Goal: Task Accomplishment & Management: Use online tool/utility

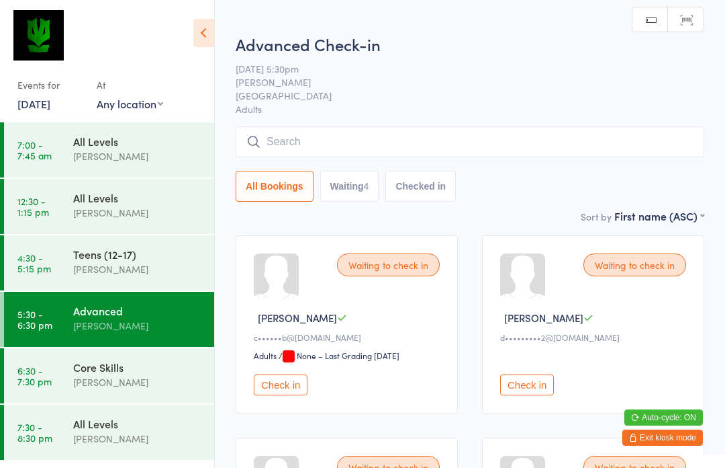
click at [455, 144] on input "search" at bounding box center [470, 141] width 469 height 31
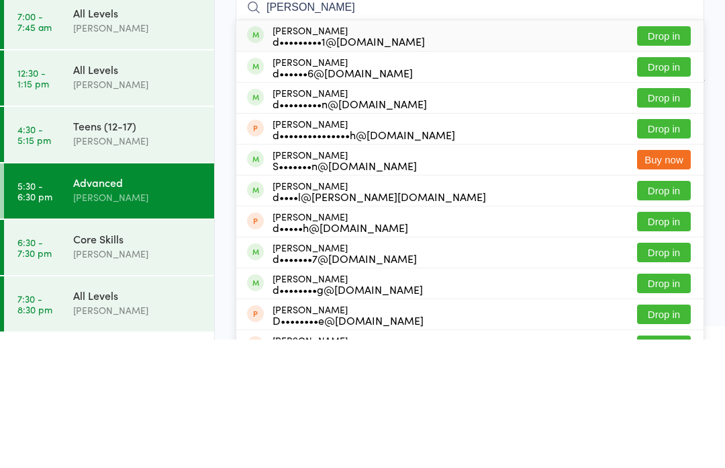
type input "[PERSON_NAME]"
click at [665, 185] on button "Drop in" at bounding box center [664, 194] width 54 height 19
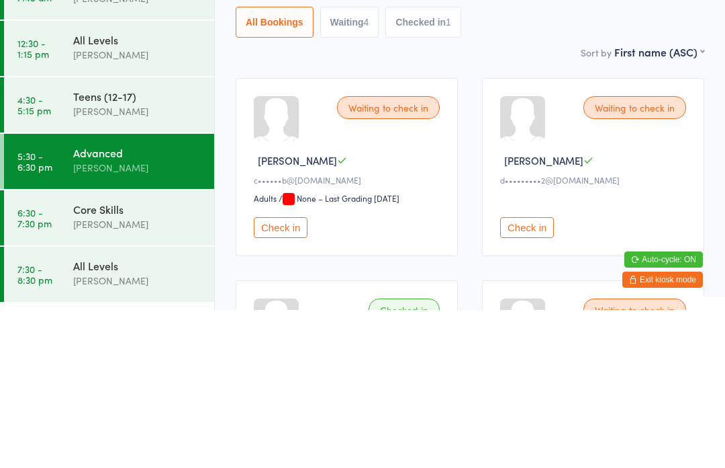
click at [54, 348] on link "6:30 - 7:30 pm Core Skills [PERSON_NAME]" at bounding box center [109, 375] width 210 height 55
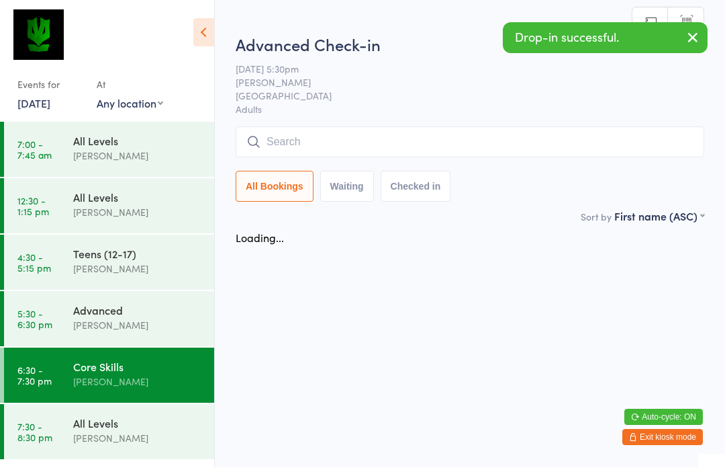
scroll to position [1, 0]
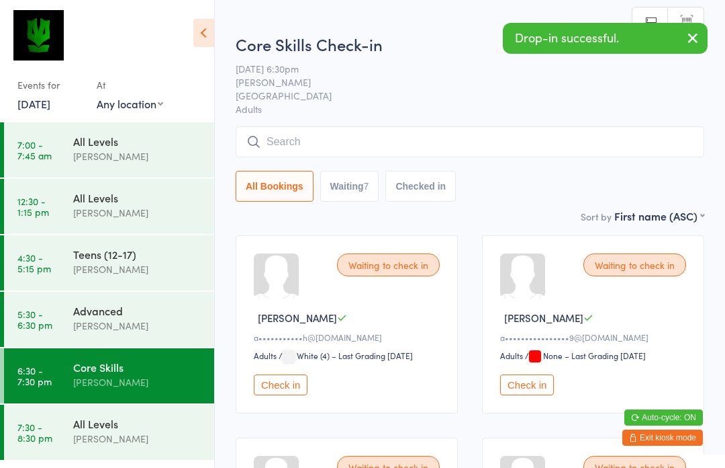
click at [408, 157] on input "search" at bounding box center [470, 141] width 469 height 31
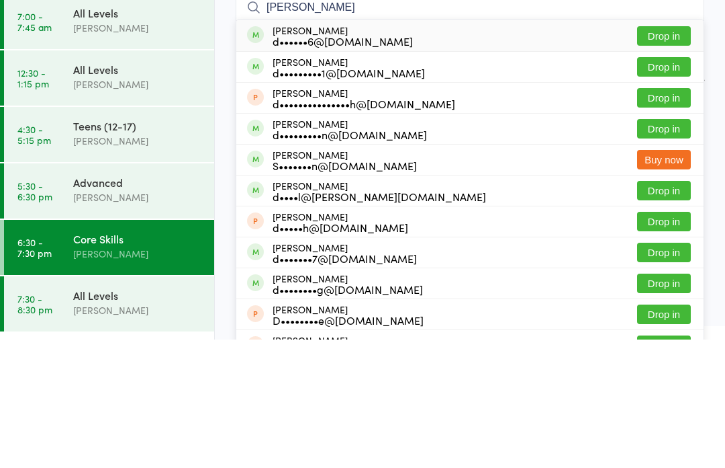
type input "[PERSON_NAME]"
click at [660, 154] on button "Drop in" at bounding box center [664, 163] width 54 height 19
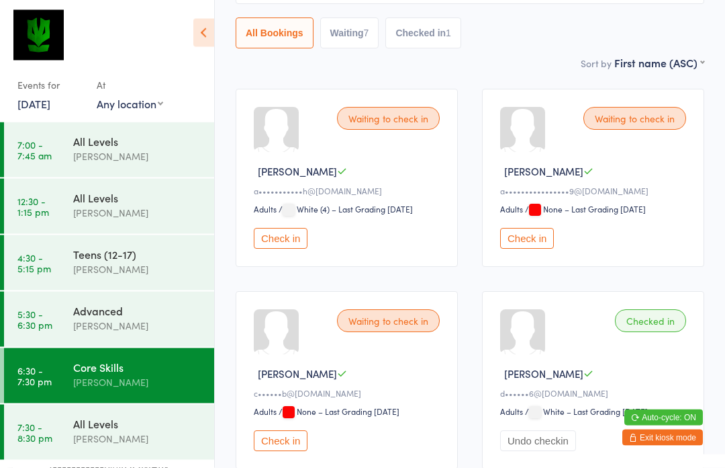
scroll to position [147, 0]
click at [137, 330] on div "[PERSON_NAME]" at bounding box center [138, 325] width 130 height 15
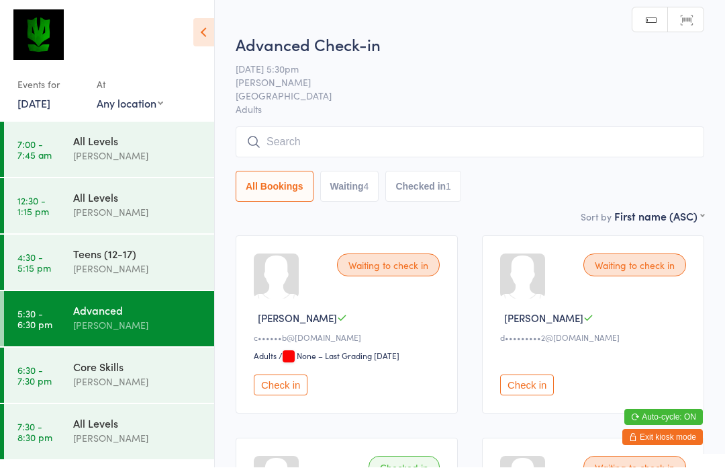
scroll to position [1, 0]
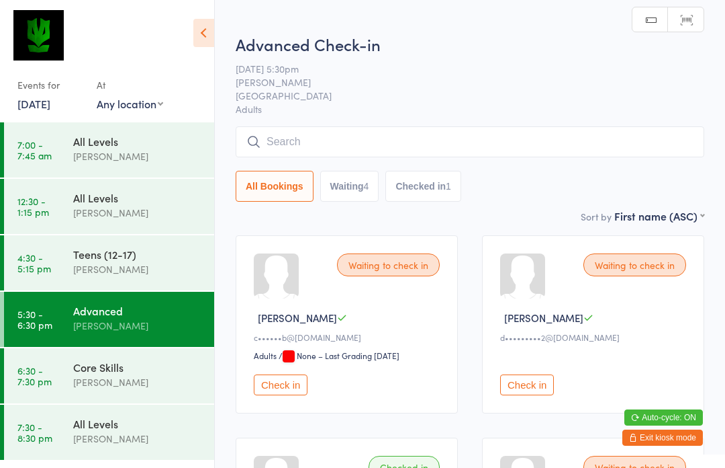
click at [360, 140] on input "search" at bounding box center [470, 141] width 469 height 31
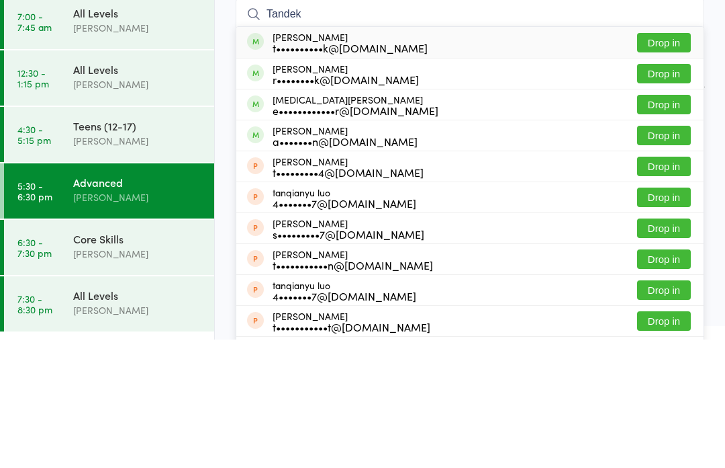
type input "Tandek"
click at [678, 192] on button "Drop in" at bounding box center [664, 201] width 54 height 19
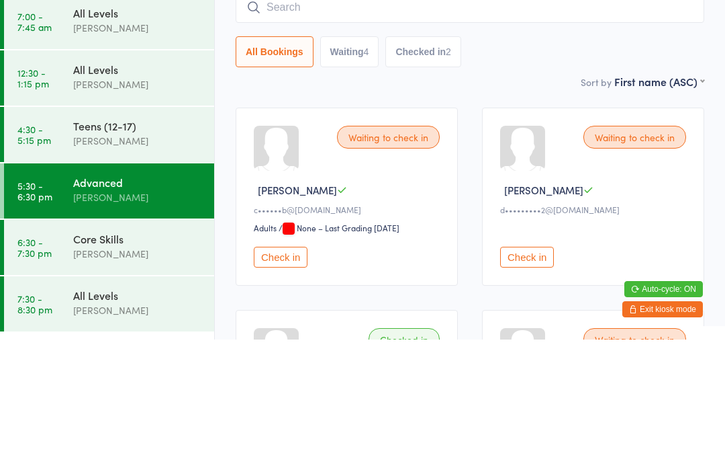
scroll to position [128, 0]
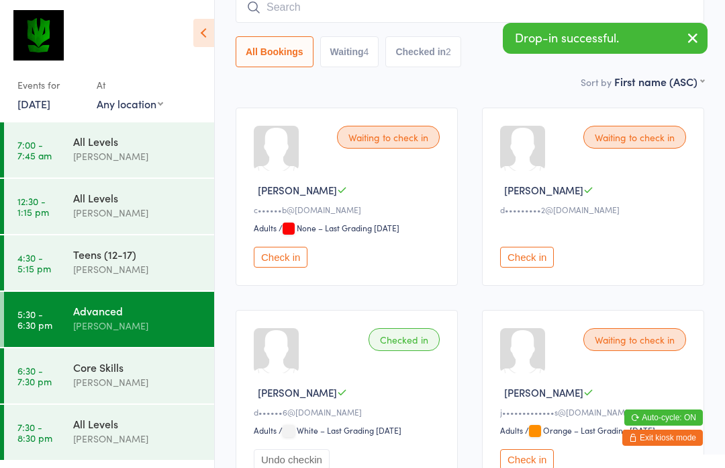
click at [137, 377] on div "[PERSON_NAME]" at bounding box center [138, 381] width 130 height 15
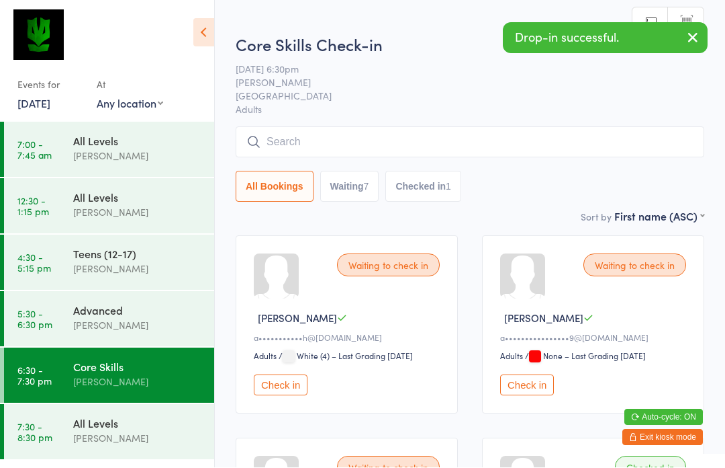
scroll to position [1, 0]
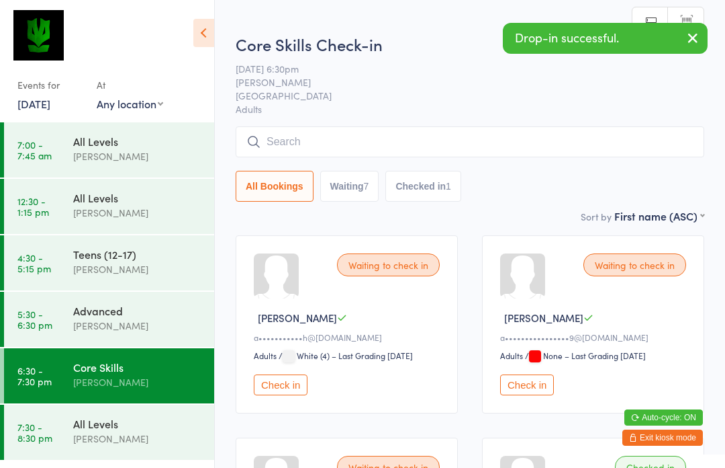
click at [387, 142] on input "search" at bounding box center [470, 141] width 469 height 31
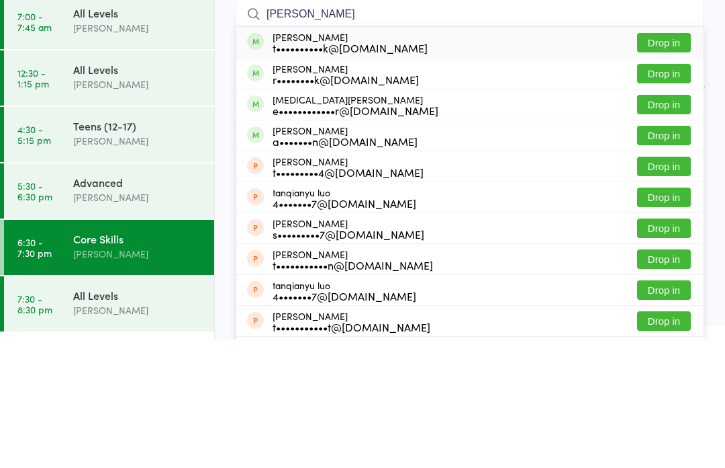
scroll to position [128, 0]
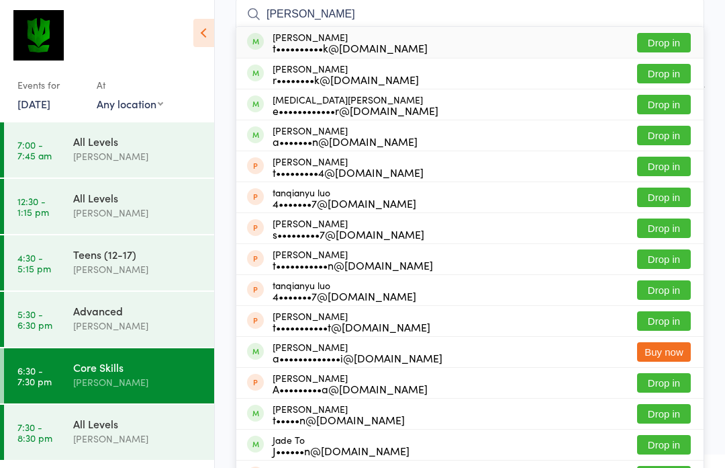
type input "[PERSON_NAME]"
click at [670, 83] on button "Drop in" at bounding box center [664, 73] width 54 height 19
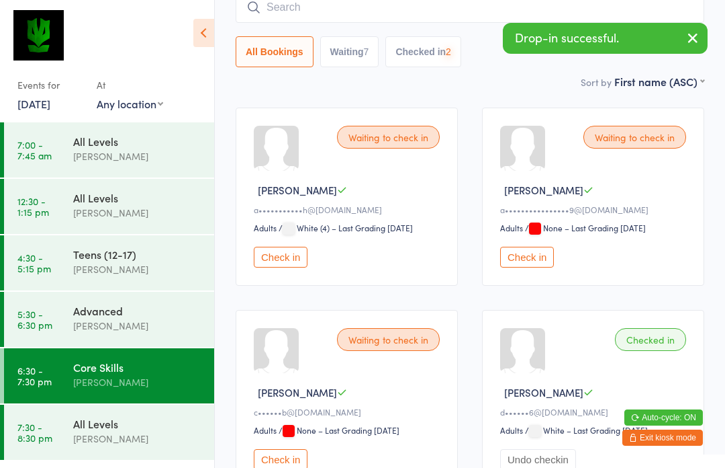
click at [141, 422] on div "All Levels" at bounding box center [138, 423] width 130 height 15
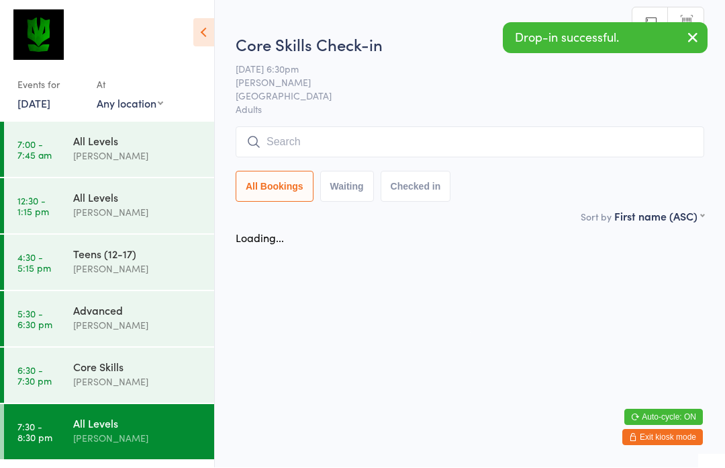
scroll to position [1, 0]
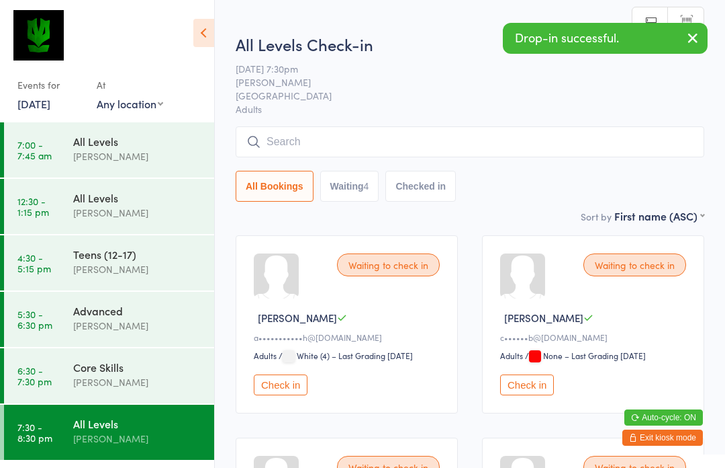
click at [345, 138] on input "search" at bounding box center [470, 141] width 469 height 31
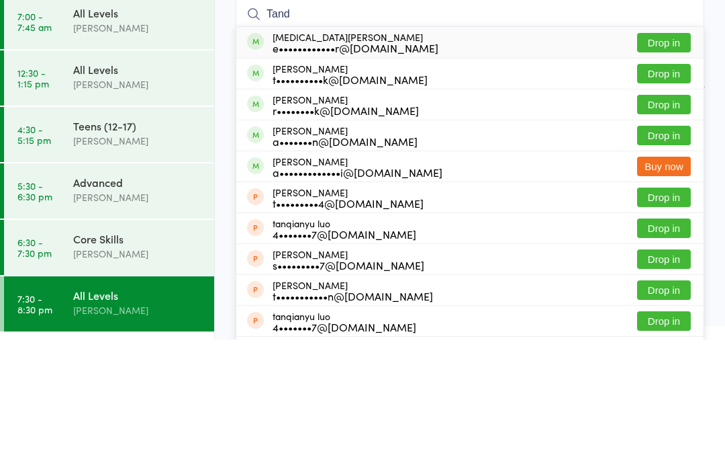
type input "Tand"
click at [674, 223] on button "Drop in" at bounding box center [664, 232] width 54 height 19
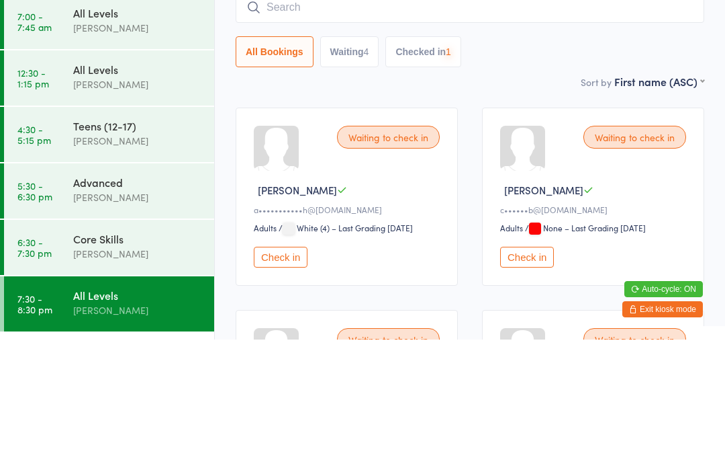
scroll to position [128, 0]
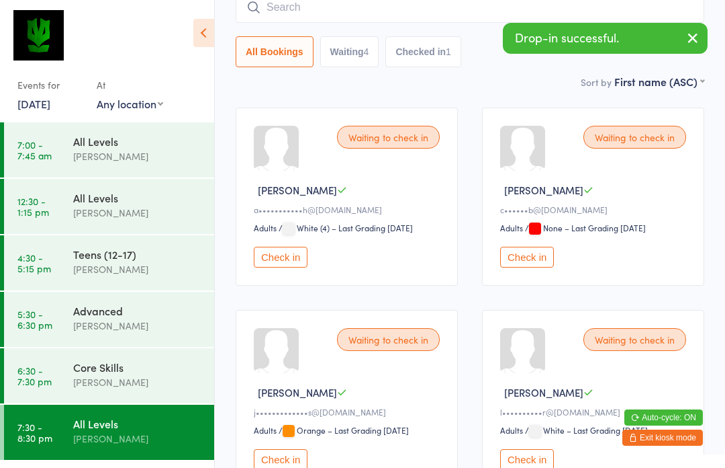
click at [147, 315] on div "Advanced" at bounding box center [138, 310] width 130 height 15
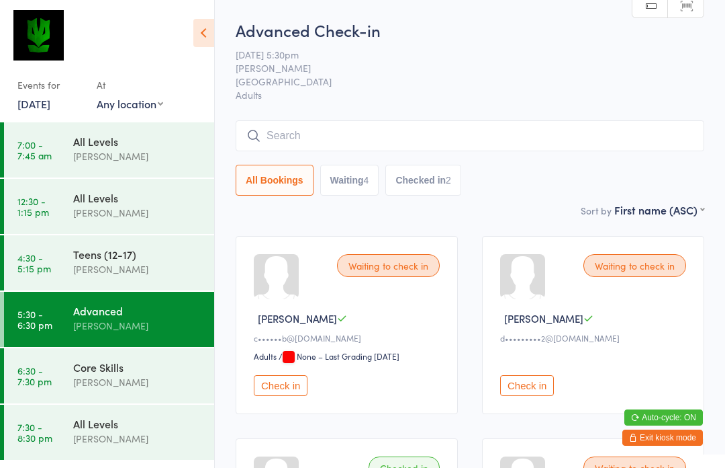
click at [357, 134] on input "search" at bounding box center [470, 135] width 469 height 31
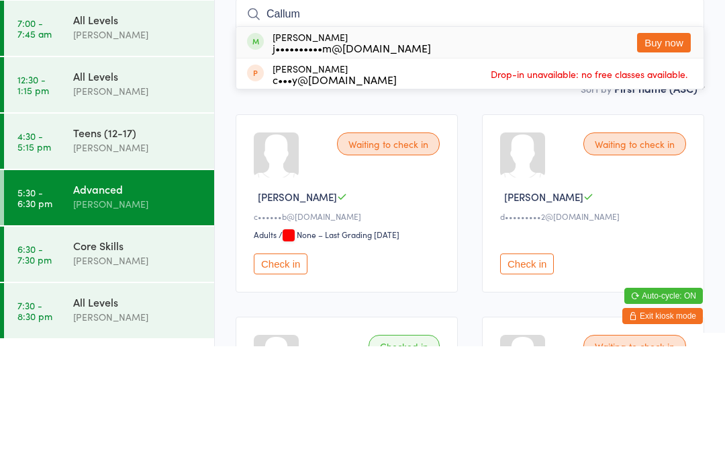
type input "Callum"
click at [673, 154] on button "Buy now" at bounding box center [664, 163] width 54 height 19
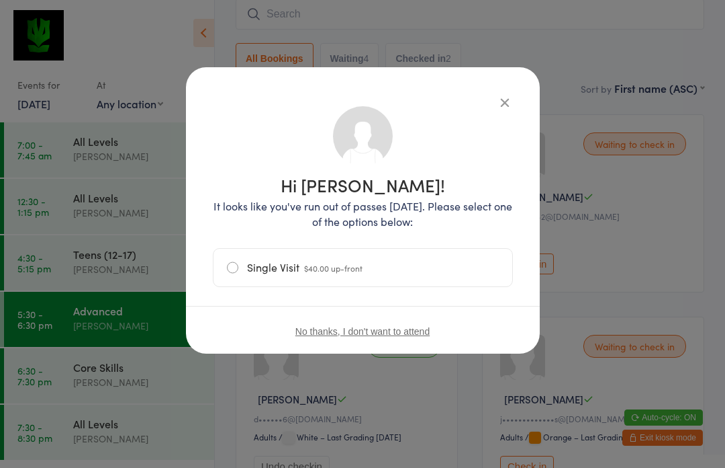
click at [502, 97] on icon "button" at bounding box center [505, 102] width 15 height 15
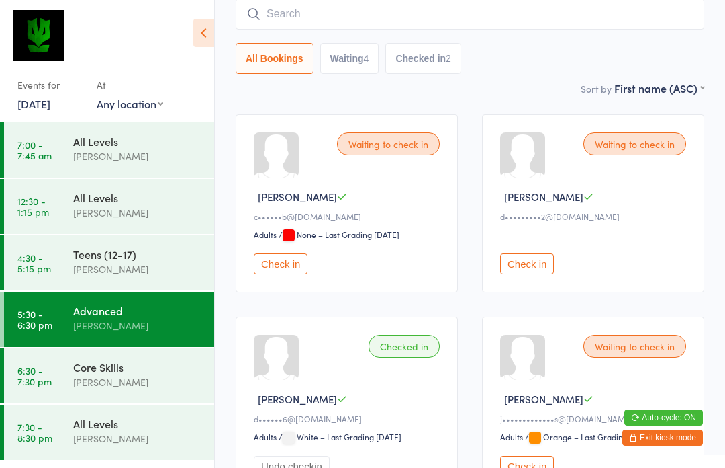
click at [523, 271] on button "Check in" at bounding box center [527, 263] width 54 height 21
click at [607, 24] on input "search" at bounding box center [470, 14] width 469 height 31
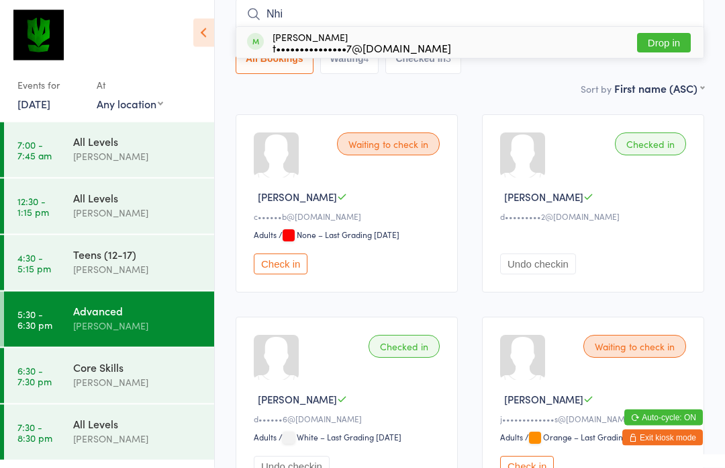
type input "Nhi"
click at [664, 50] on button "Drop in" at bounding box center [664, 43] width 54 height 19
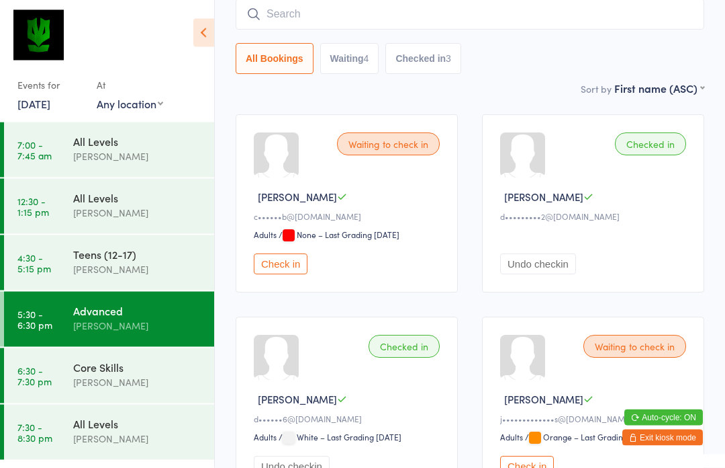
scroll to position [122, 0]
click at [605, 29] on input "search" at bounding box center [470, 14] width 469 height 31
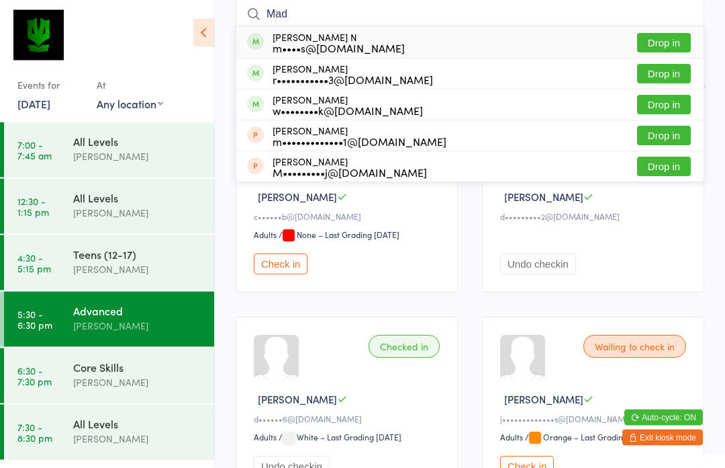
type input "Mad"
click at [674, 48] on button "Drop in" at bounding box center [664, 43] width 54 height 19
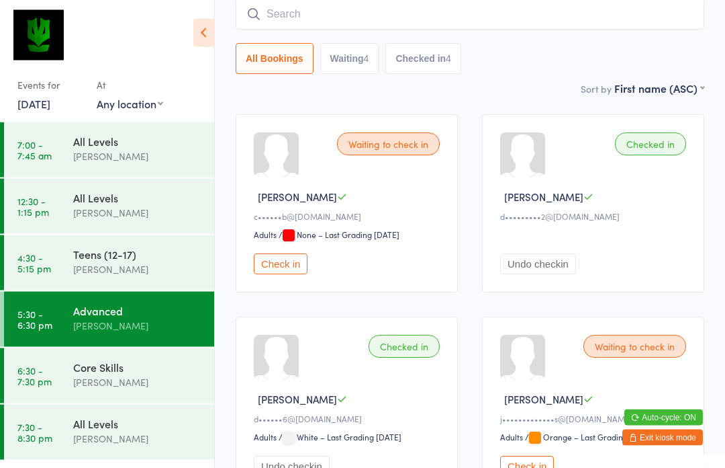
scroll to position [122, 0]
click at [121, 364] on div "Core Skills" at bounding box center [138, 366] width 130 height 15
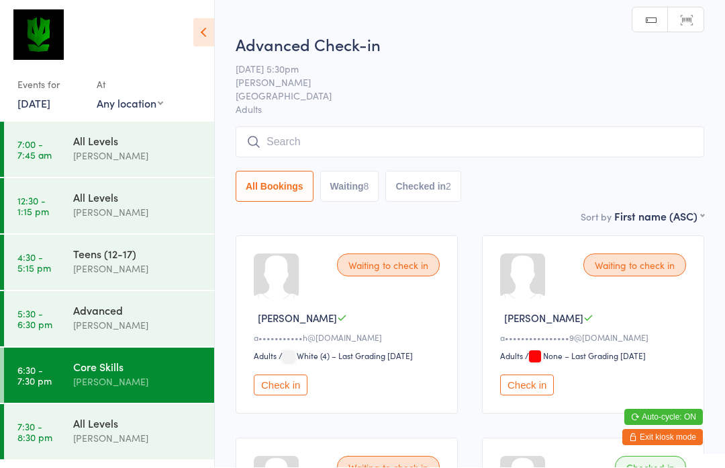
scroll to position [1, 0]
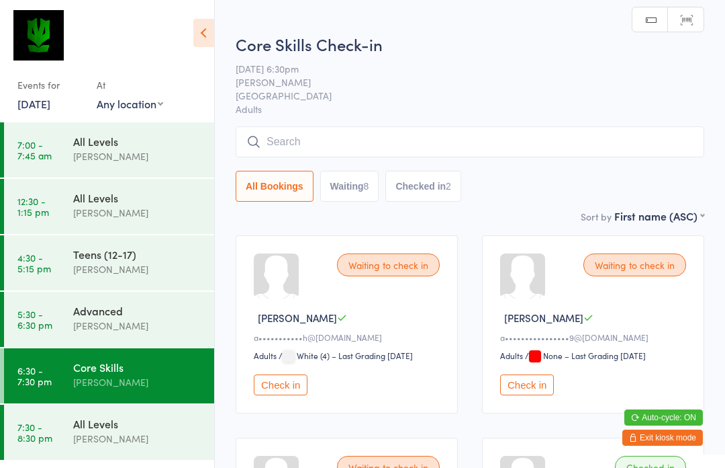
click at [483, 146] on input "search" at bounding box center [470, 141] width 469 height 31
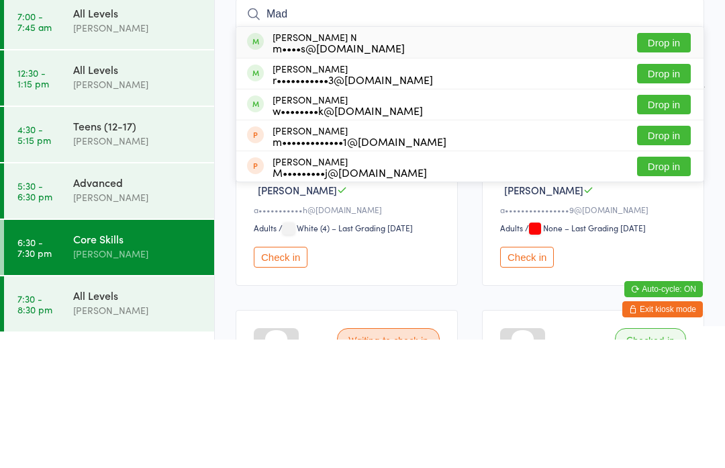
type input "Mad"
click at [674, 161] on button "Drop in" at bounding box center [664, 170] width 54 height 19
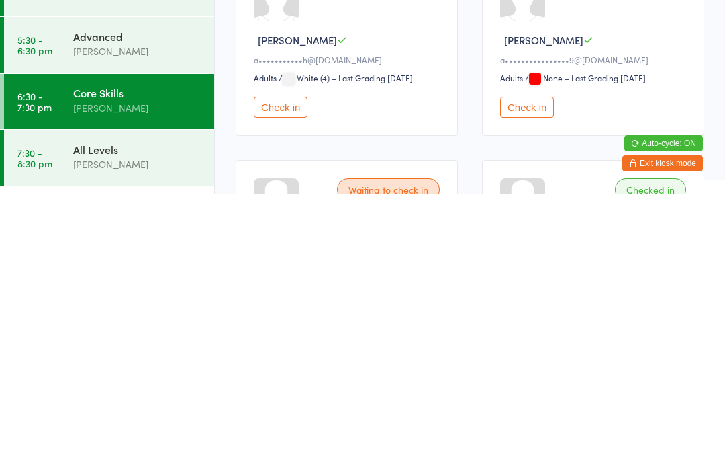
scroll to position [8, 0]
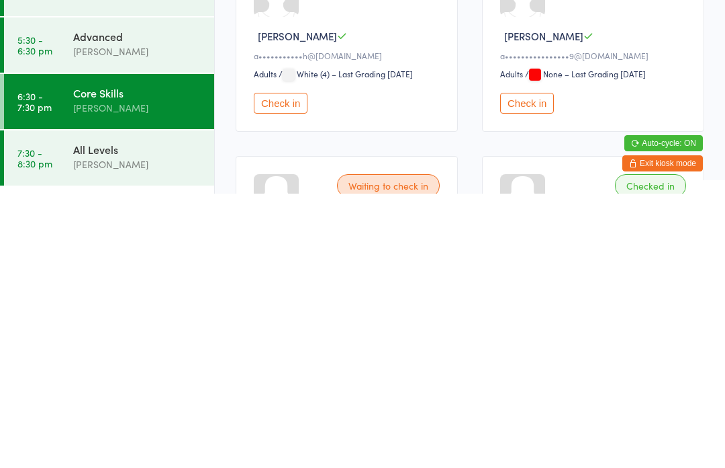
click at [124, 431] on div "[PERSON_NAME]" at bounding box center [138, 438] width 130 height 15
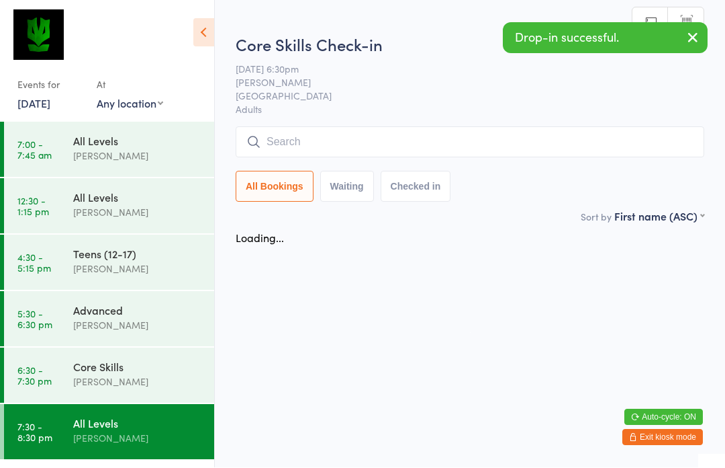
scroll to position [1, 0]
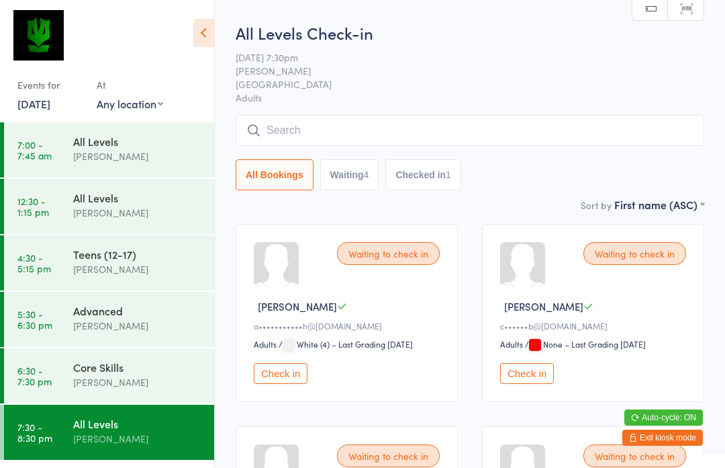
click at [531, 127] on input "search" at bounding box center [470, 130] width 469 height 31
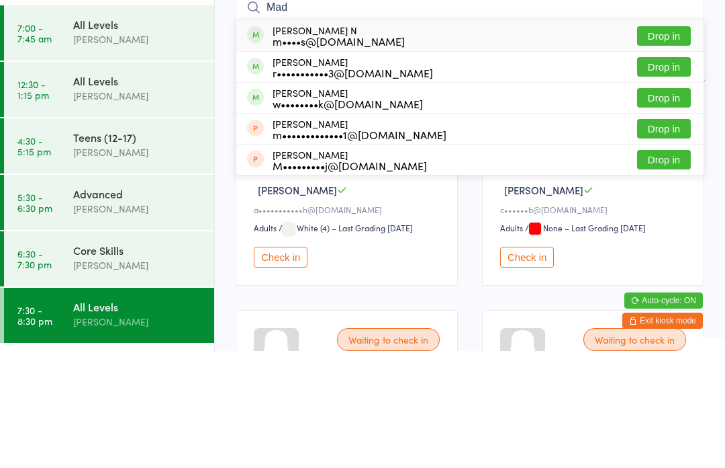
type input "Mad"
click at [678, 143] on button "Drop in" at bounding box center [664, 152] width 54 height 19
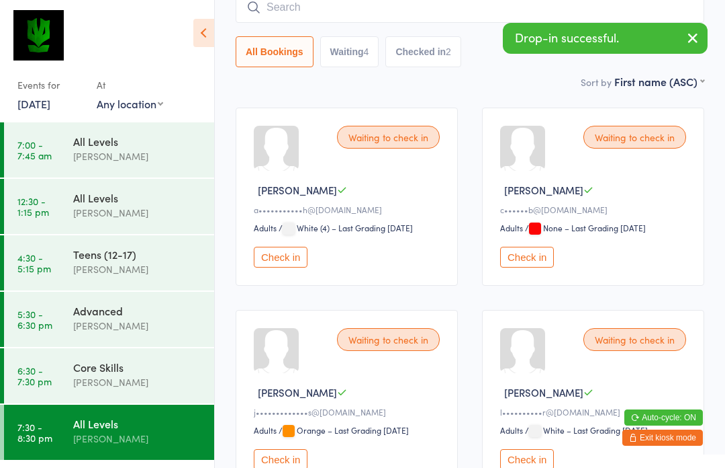
click at [157, 203] on div "All Levels" at bounding box center [138, 197] width 130 height 15
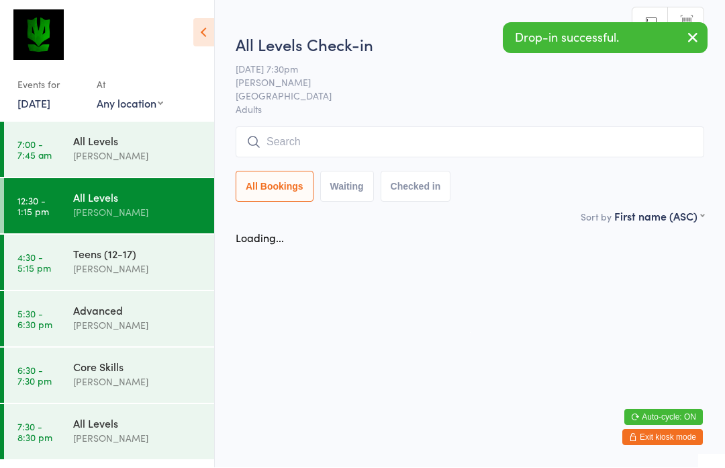
scroll to position [1, 0]
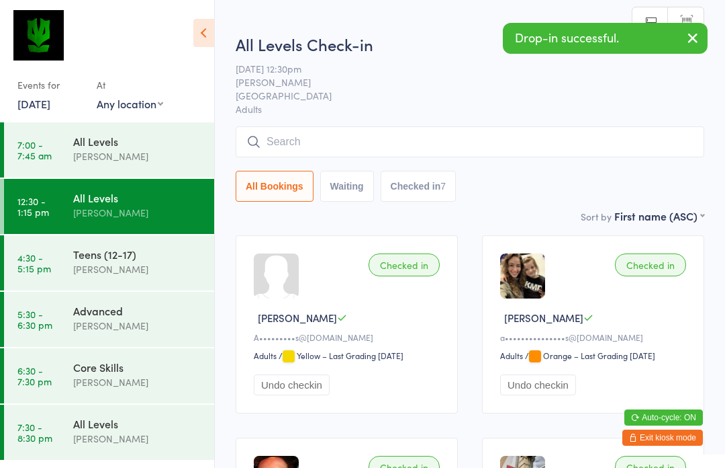
click at [167, 159] on div "[PERSON_NAME]" at bounding box center [138, 155] width 130 height 15
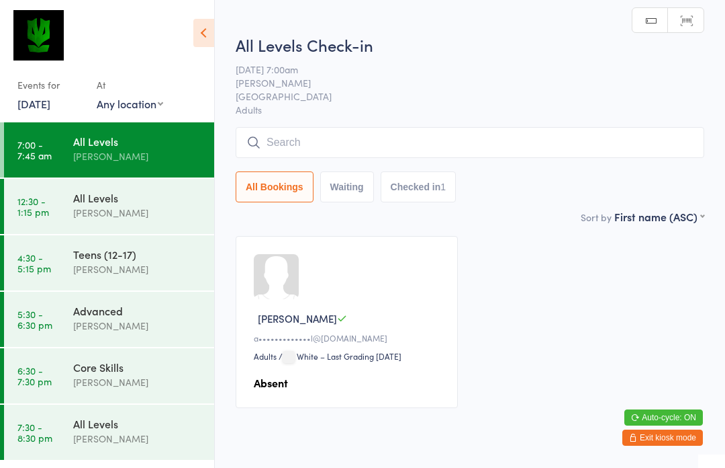
click at [159, 206] on div "[PERSON_NAME]" at bounding box center [138, 212] width 130 height 15
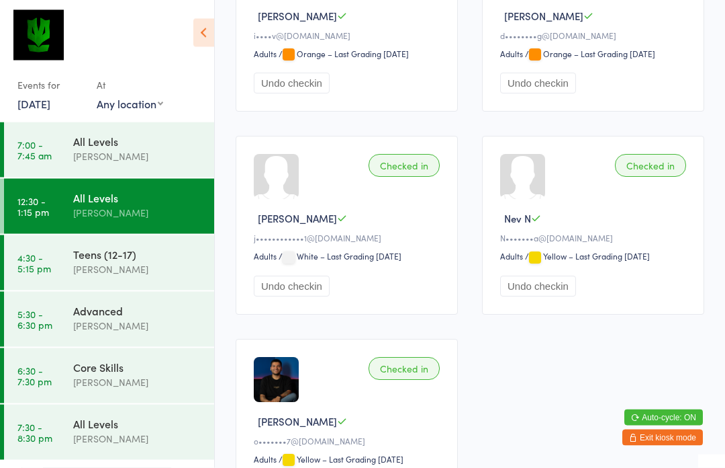
scroll to position [504, 0]
click at [154, 310] on div "Advanced" at bounding box center [138, 310] width 130 height 15
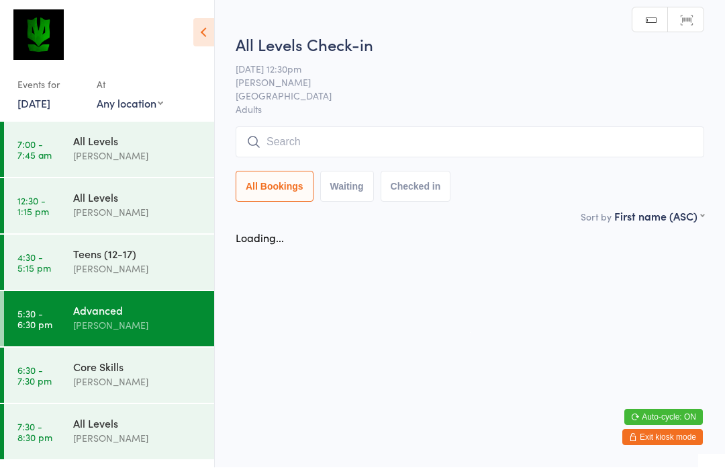
scroll to position [1, 0]
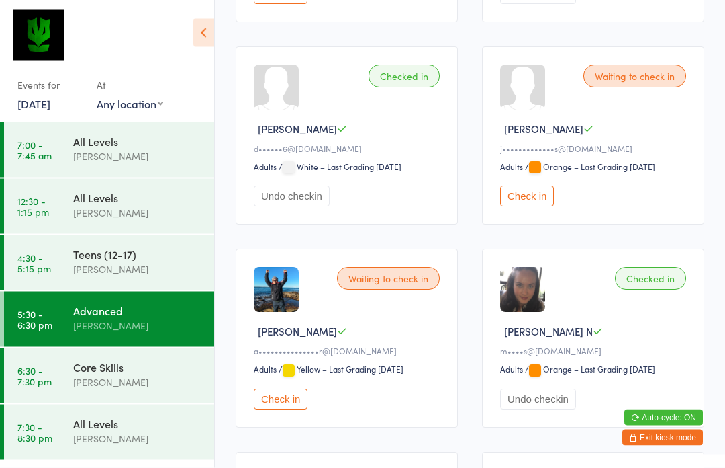
click at [288, 408] on button "Check in" at bounding box center [281, 399] width 54 height 21
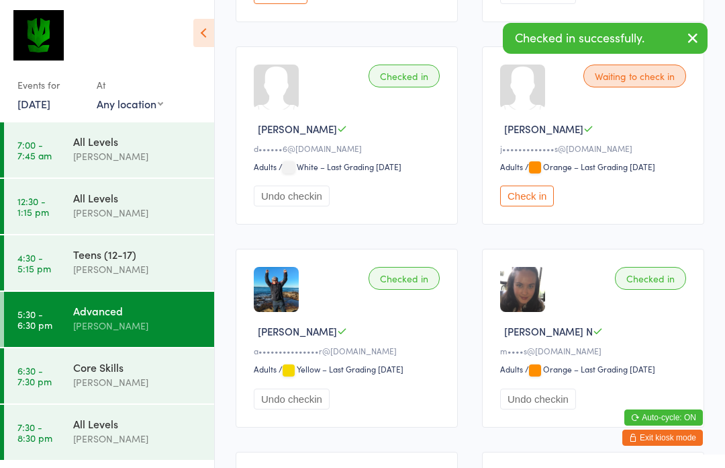
click at [129, 369] on div "Core Skills" at bounding box center [138, 366] width 130 height 15
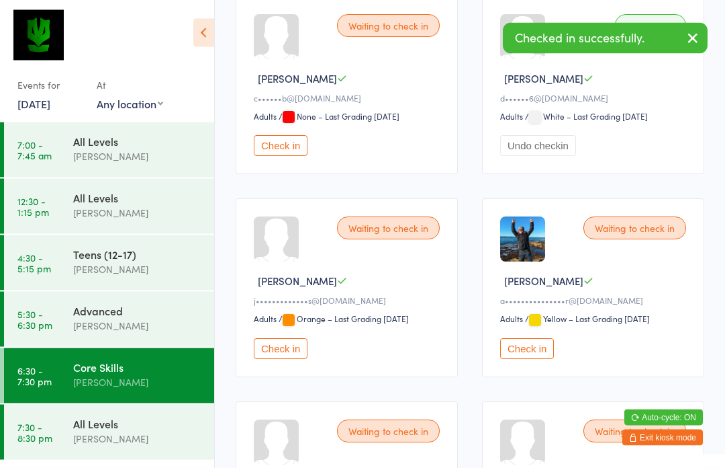
scroll to position [442, 0]
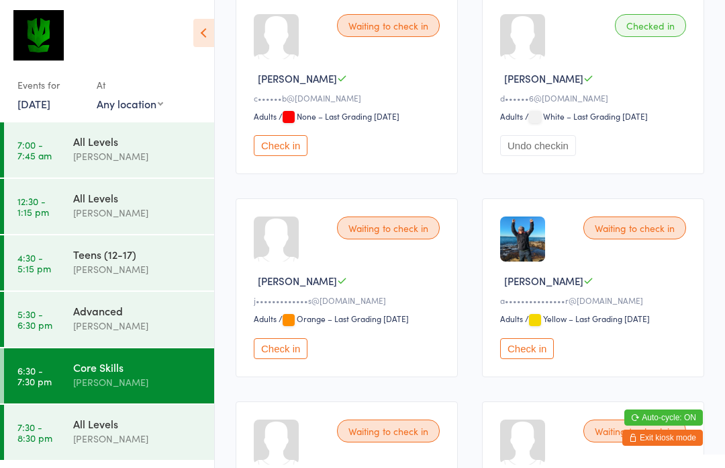
click at [551, 351] on button "Check in" at bounding box center [527, 348] width 54 height 21
click at [134, 323] on div "[PERSON_NAME]" at bounding box center [138, 325] width 130 height 15
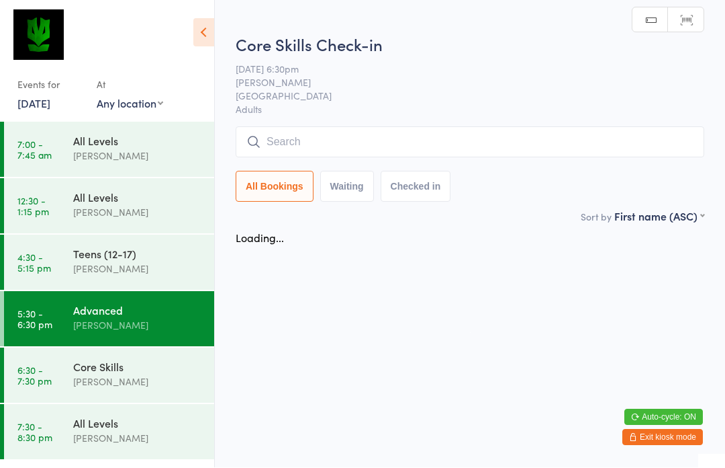
scroll to position [1, 0]
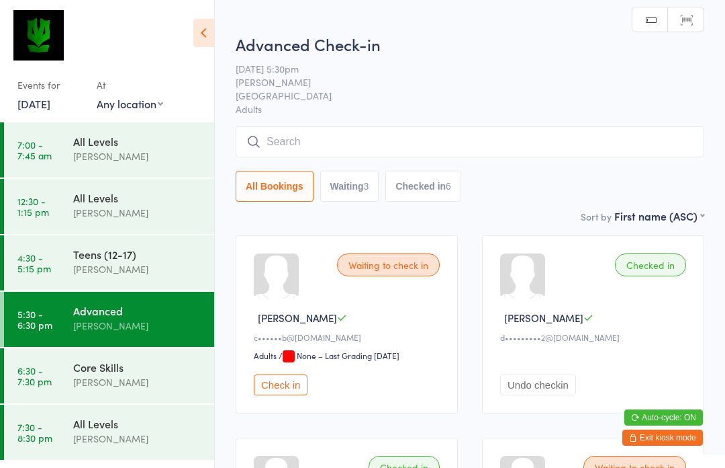
click at [385, 141] on input "search" at bounding box center [470, 141] width 469 height 31
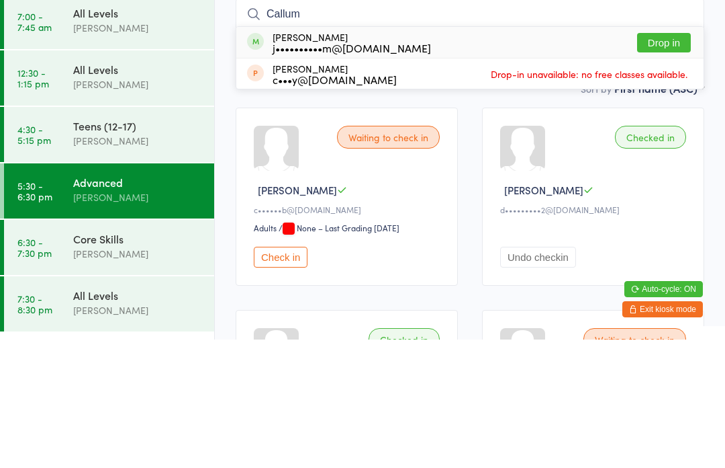
type input "Callum"
click at [677, 161] on button "Drop in" at bounding box center [664, 170] width 54 height 19
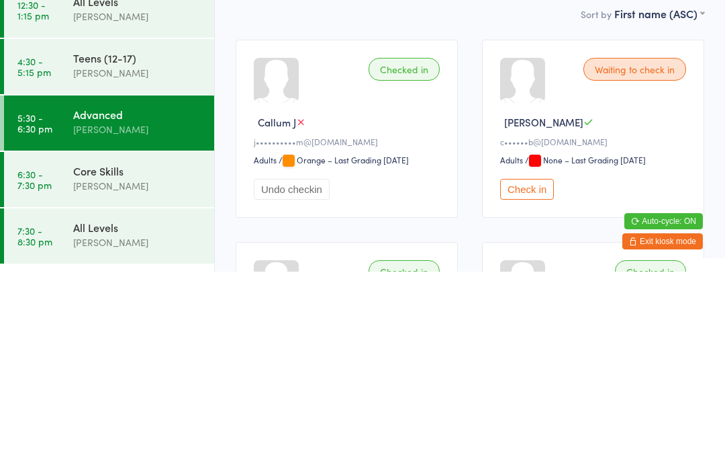
click at [140, 374] on div "[PERSON_NAME]" at bounding box center [138, 381] width 130 height 15
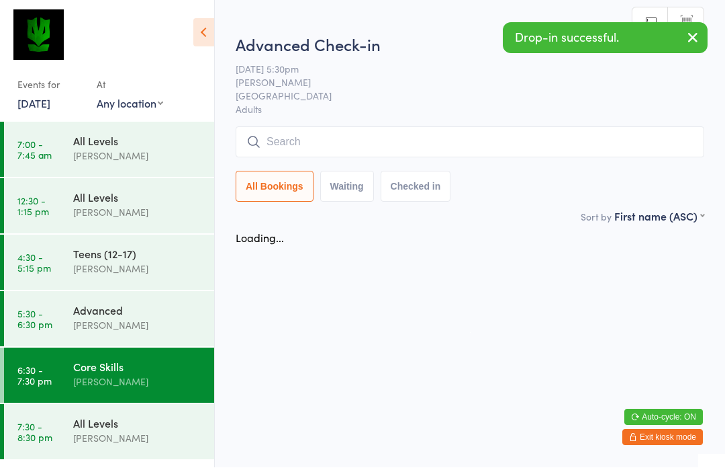
scroll to position [1, 0]
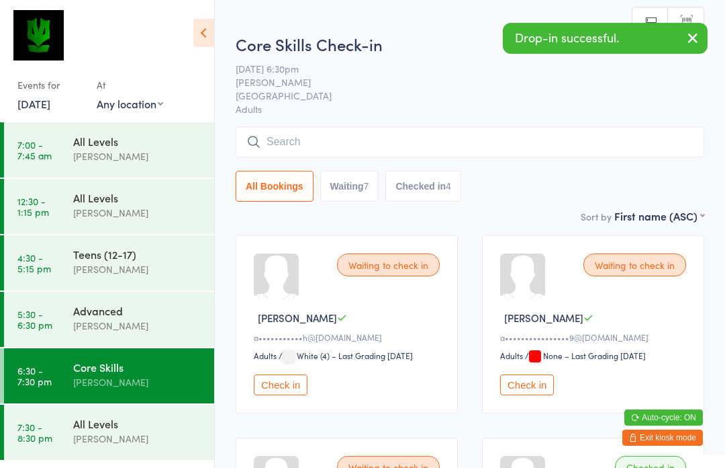
click at [367, 135] on input "search" at bounding box center [470, 141] width 469 height 31
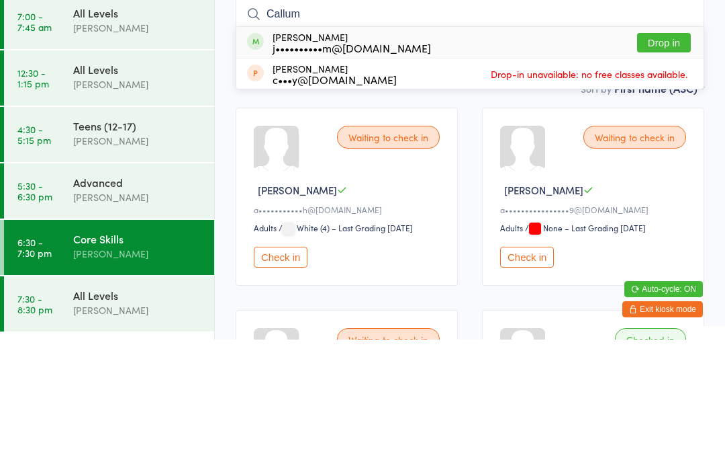
type input "Callum"
click at [672, 161] on button "Drop in" at bounding box center [664, 170] width 54 height 19
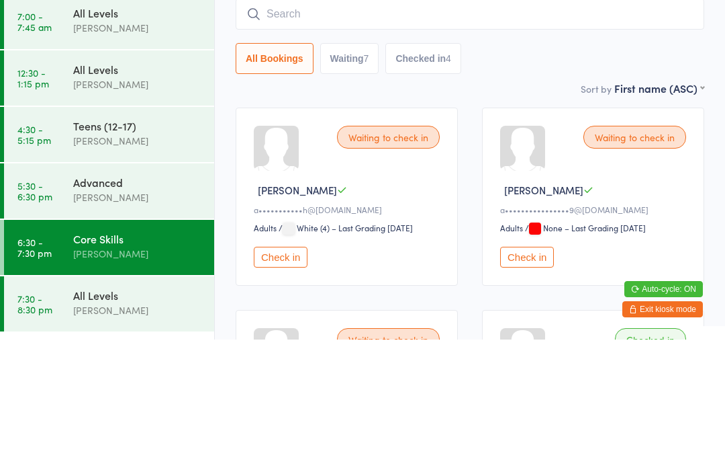
scroll to position [128, 0]
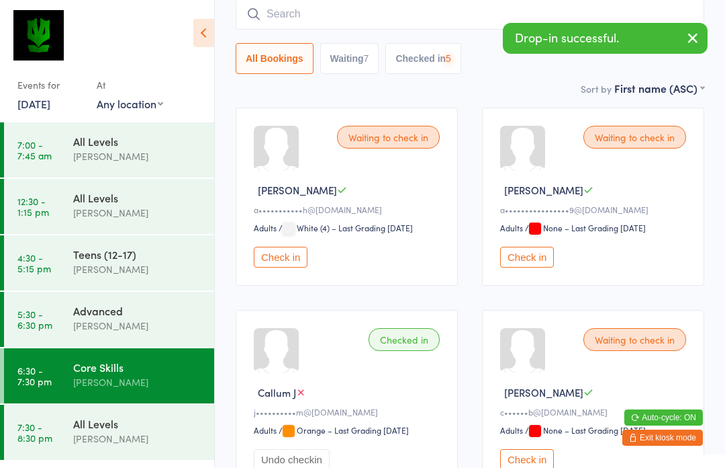
click at [128, 429] on div "All Levels" at bounding box center [138, 423] width 130 height 15
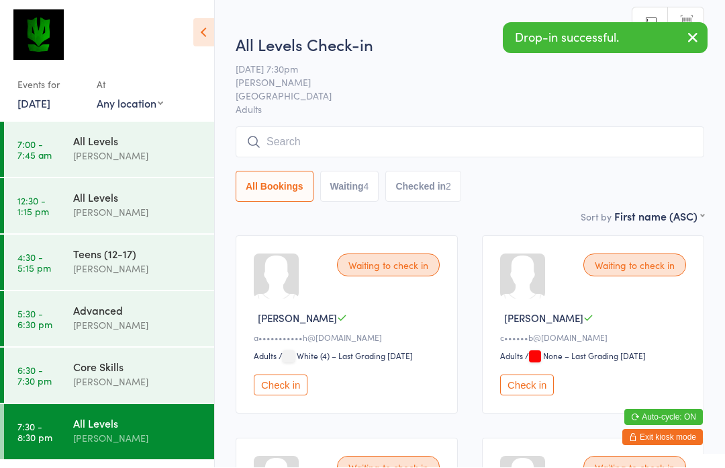
scroll to position [1, 0]
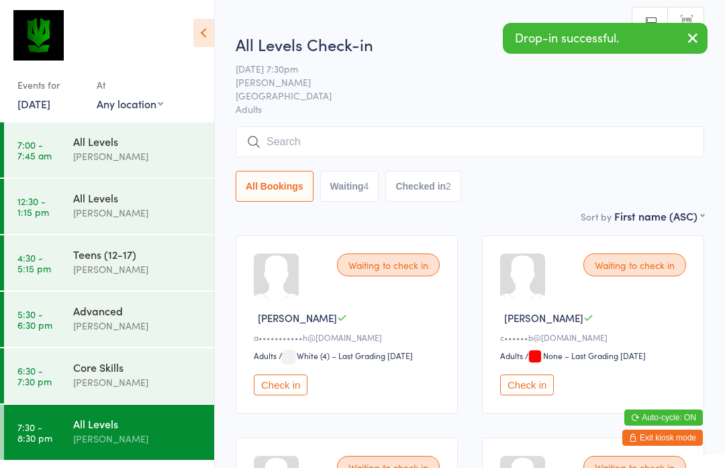
click at [361, 128] on input "search" at bounding box center [470, 141] width 469 height 31
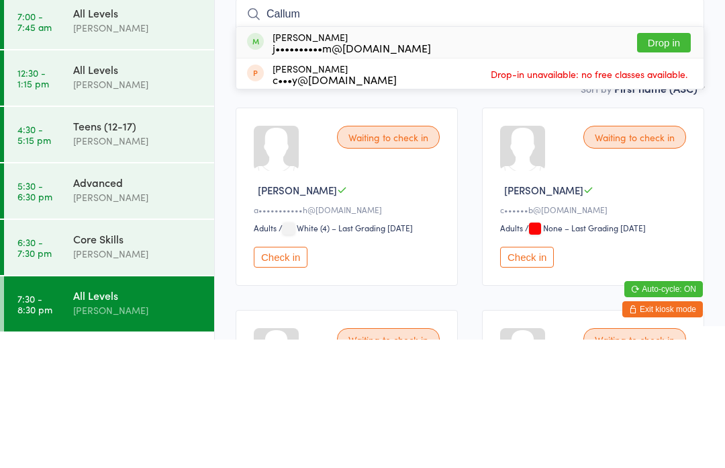
type input "Callum"
click at [672, 161] on button "Drop in" at bounding box center [664, 170] width 54 height 19
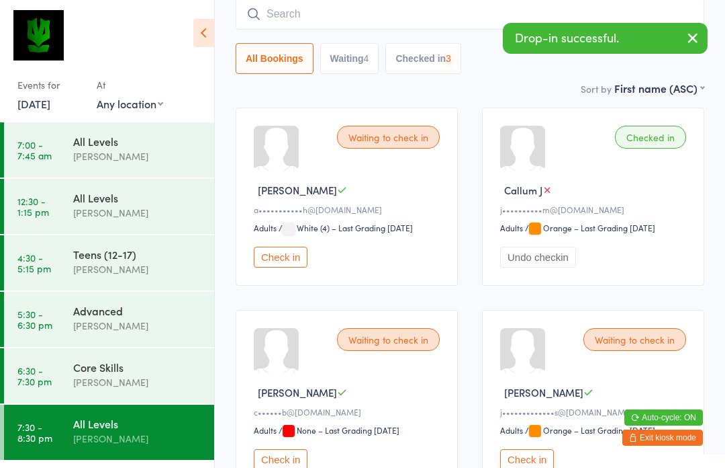
click at [126, 318] on div "Advanced" at bounding box center [138, 310] width 130 height 15
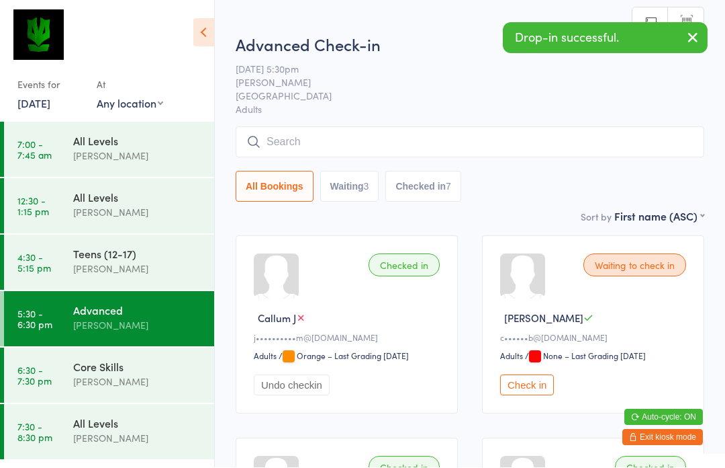
scroll to position [1, 0]
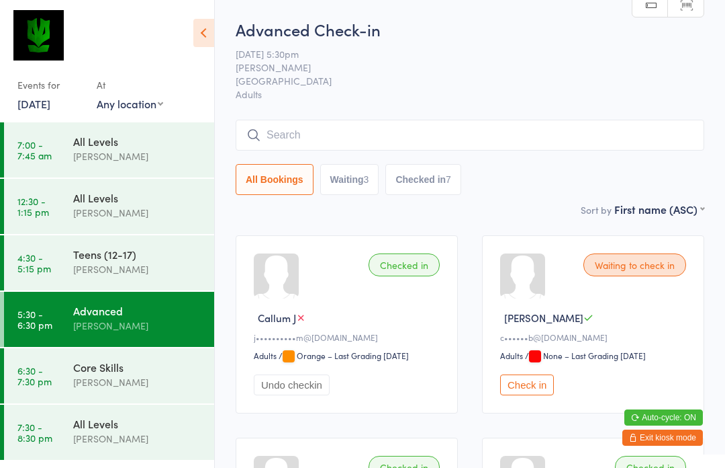
click at [392, 126] on input "search" at bounding box center [470, 135] width 469 height 31
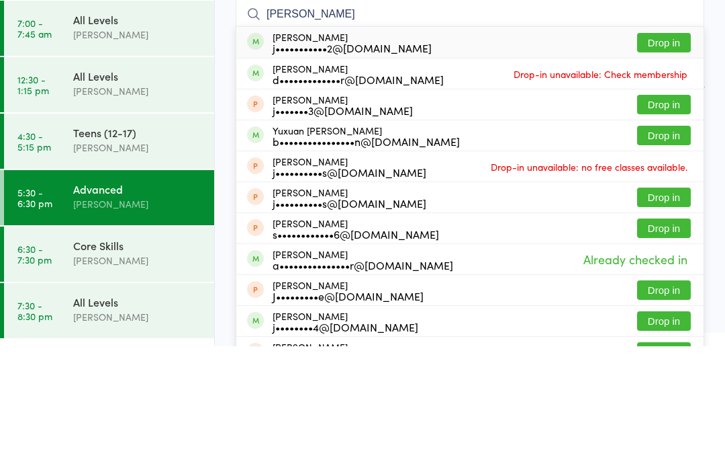
type input "[PERSON_NAME]"
click at [672, 154] on button "Drop in" at bounding box center [664, 163] width 54 height 19
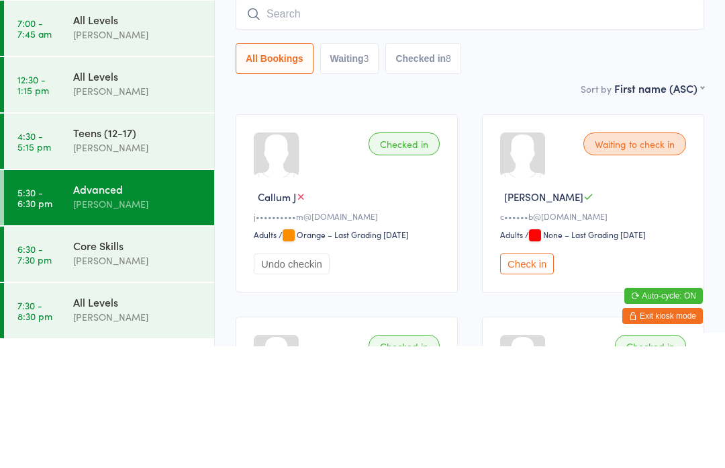
scroll to position [121, 0]
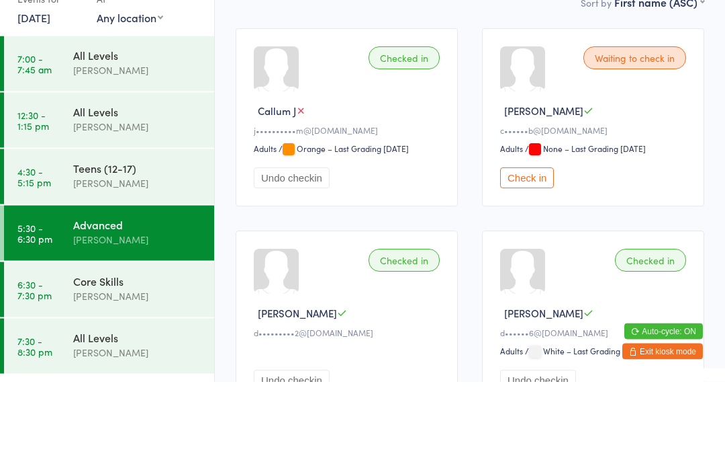
click at [535, 254] on button "Check in" at bounding box center [527, 264] width 54 height 21
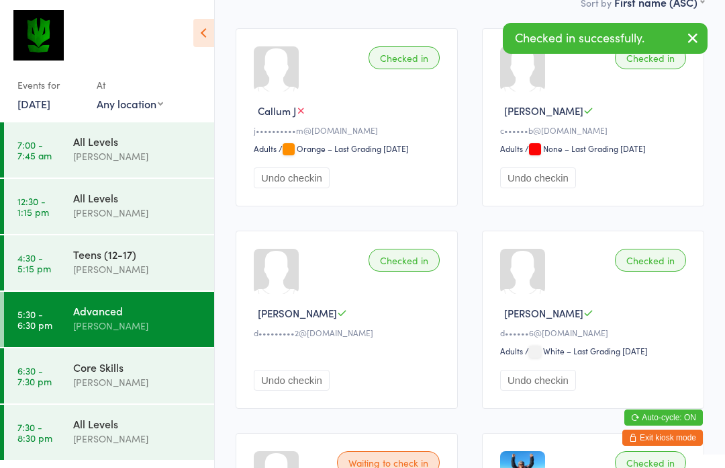
click at [150, 380] on div "[PERSON_NAME]" at bounding box center [138, 381] width 130 height 15
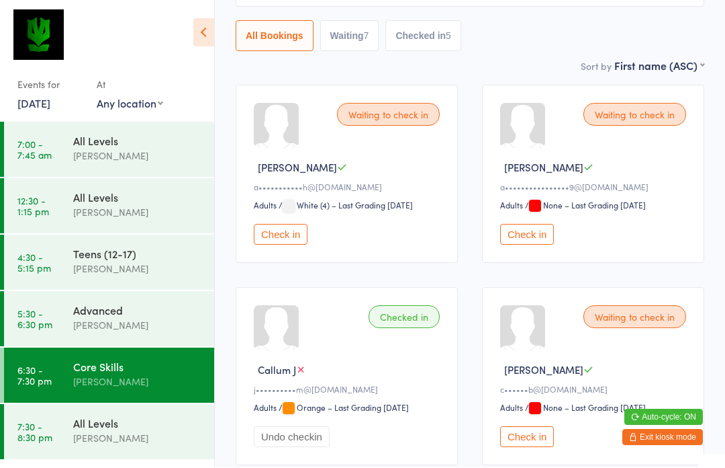
scroll to position [151, 0]
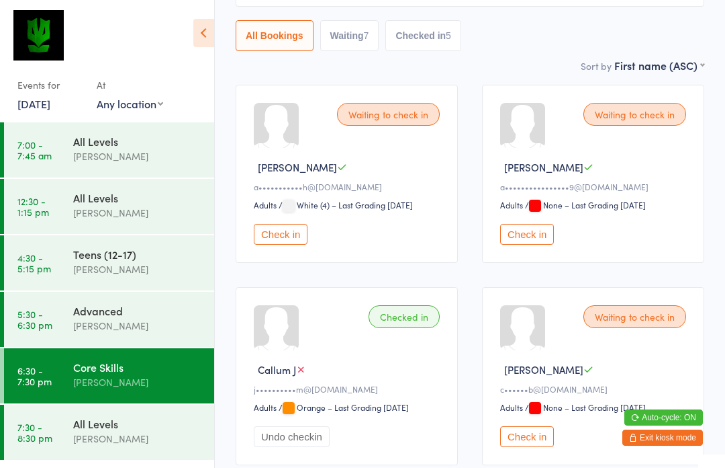
click at [534, 441] on button "Check in" at bounding box center [527, 436] width 54 height 21
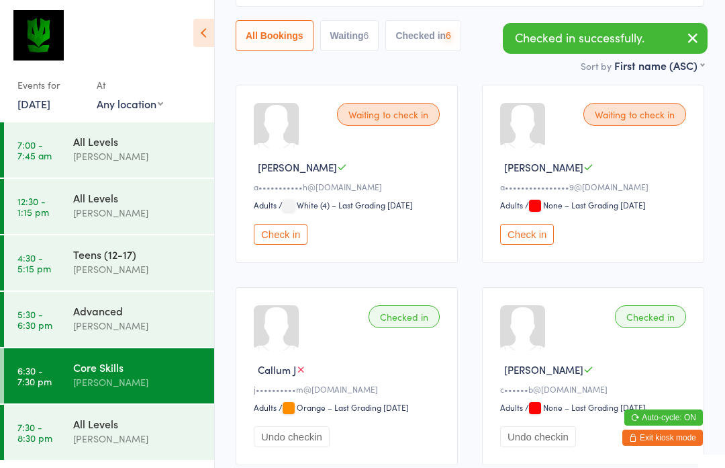
click at [133, 445] on div "[PERSON_NAME]" at bounding box center [138, 438] width 130 height 15
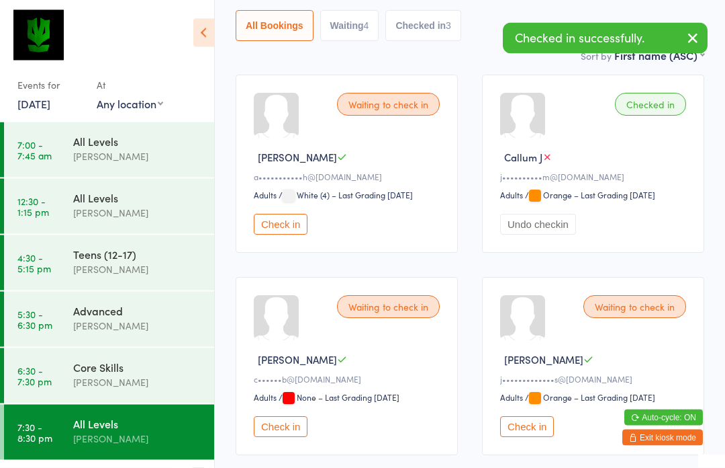
scroll to position [167, 0]
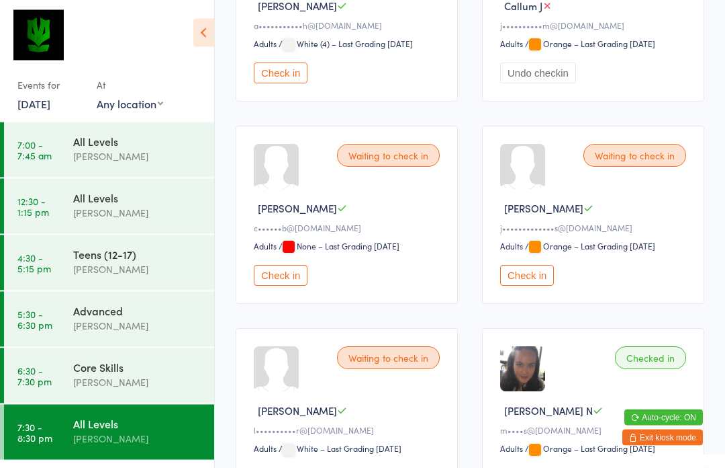
click at [279, 281] on button "Check in" at bounding box center [281, 275] width 54 height 21
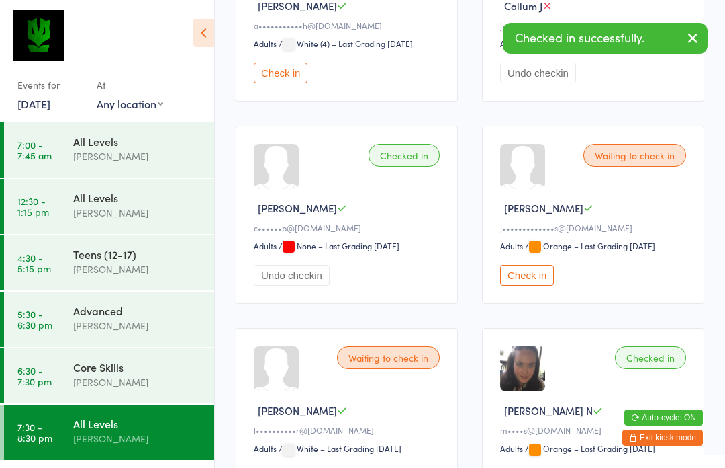
click at [157, 311] on div "Advanced" at bounding box center [138, 310] width 130 height 15
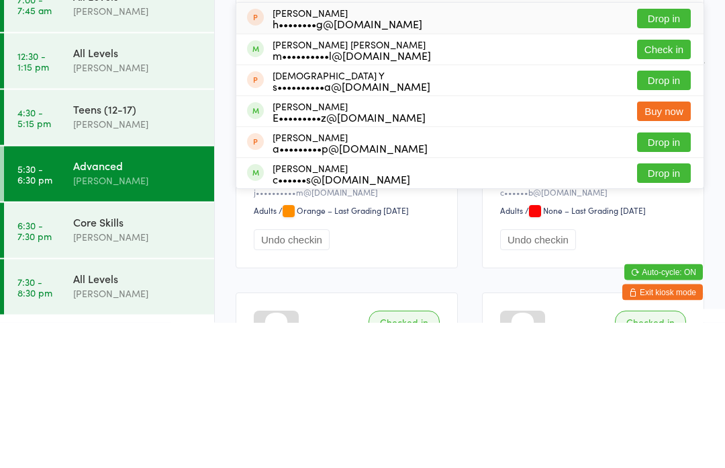
type input "Shu"
click at [676, 185] on button "Check in" at bounding box center [664, 194] width 54 height 19
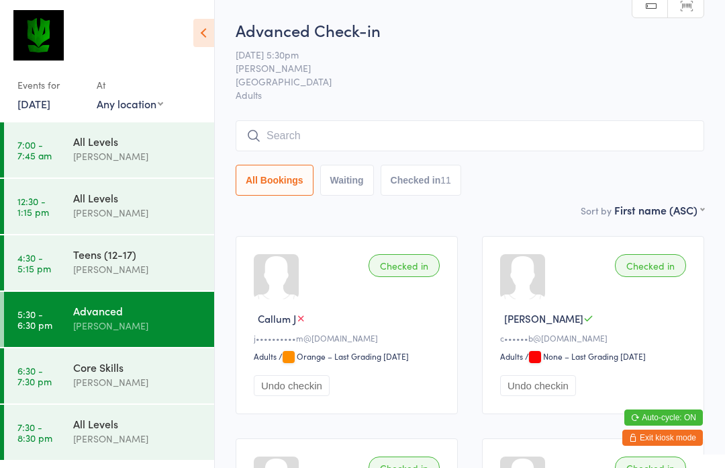
click at [318, 137] on input "search" at bounding box center [470, 135] width 469 height 31
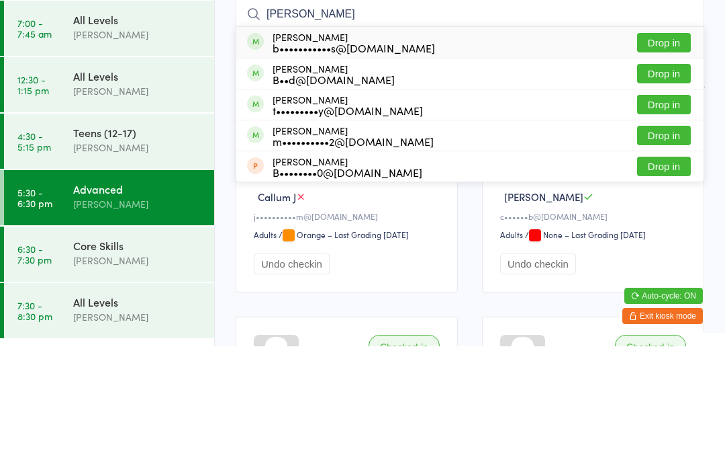
type input "[PERSON_NAME]"
click at [317, 195] on div "B••d@[DOMAIN_NAME]" at bounding box center [334, 200] width 122 height 11
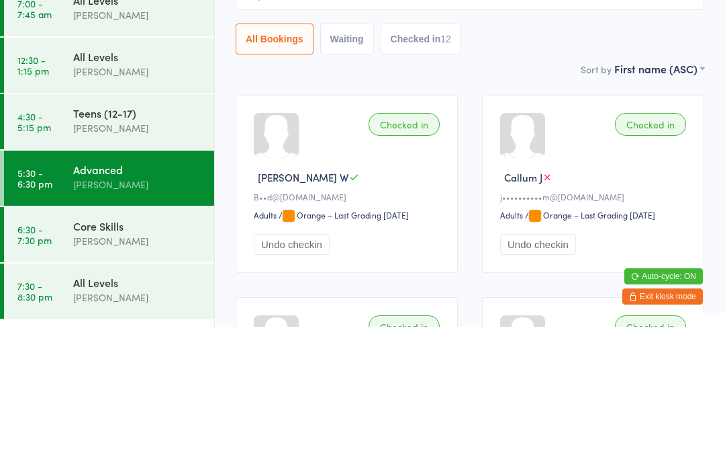
click at [134, 303] on div "Advanced" at bounding box center [138, 310] width 130 height 15
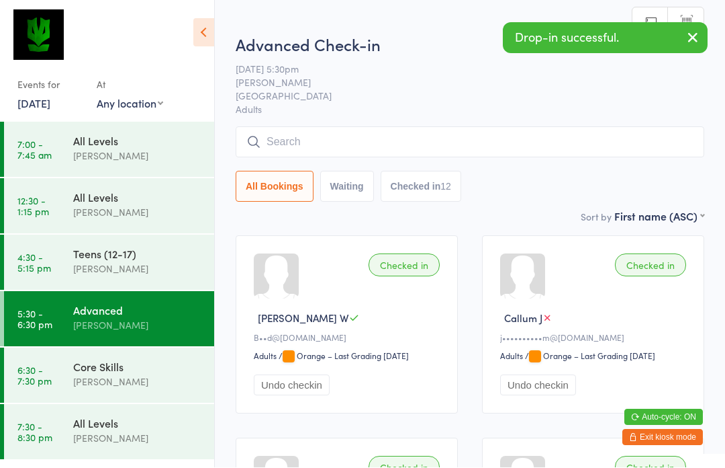
scroll to position [1, 0]
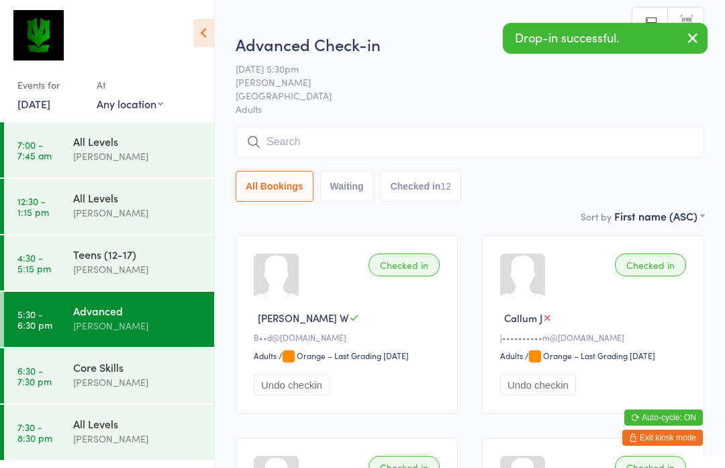
click at [134, 369] on div "Core Skills" at bounding box center [138, 366] width 130 height 15
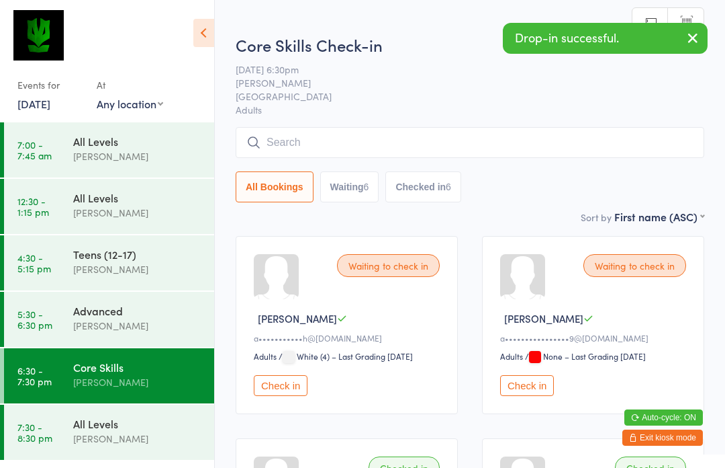
click at [359, 148] on input "search" at bounding box center [470, 142] width 469 height 31
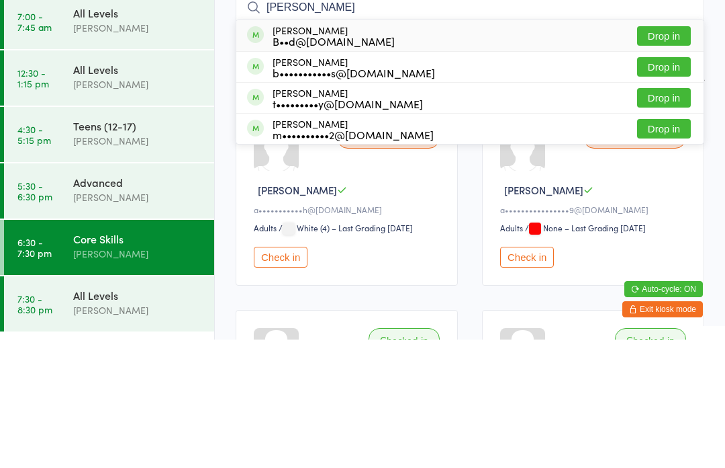
type input "[PERSON_NAME]"
click at [326, 185] on div "[PERSON_NAME] b•••••••••••s@[DOMAIN_NAME]" at bounding box center [354, 195] width 163 height 21
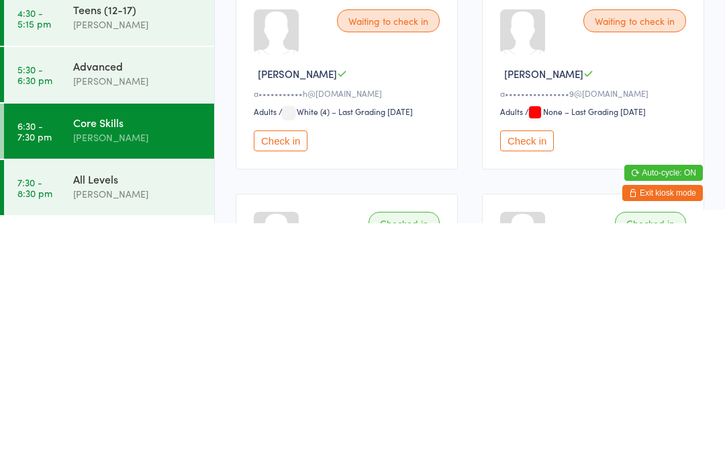
click at [140, 374] on div "[PERSON_NAME]" at bounding box center [138, 381] width 130 height 15
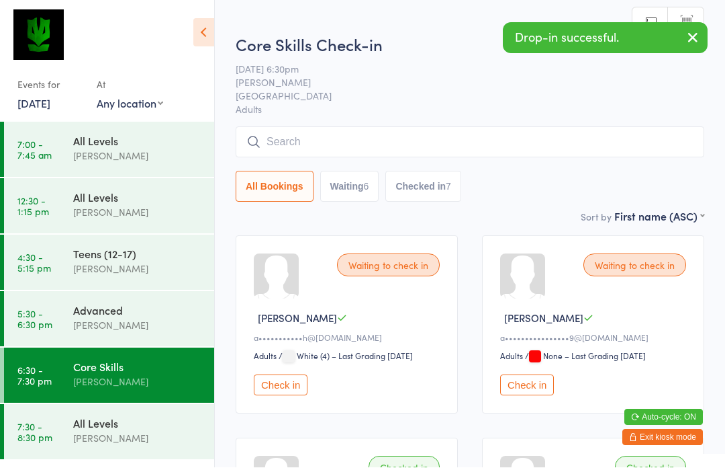
scroll to position [1, 0]
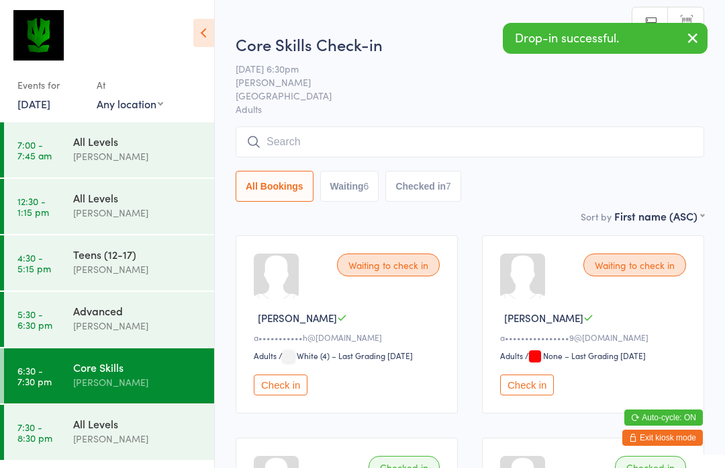
click at [329, 142] on input "search" at bounding box center [470, 141] width 469 height 31
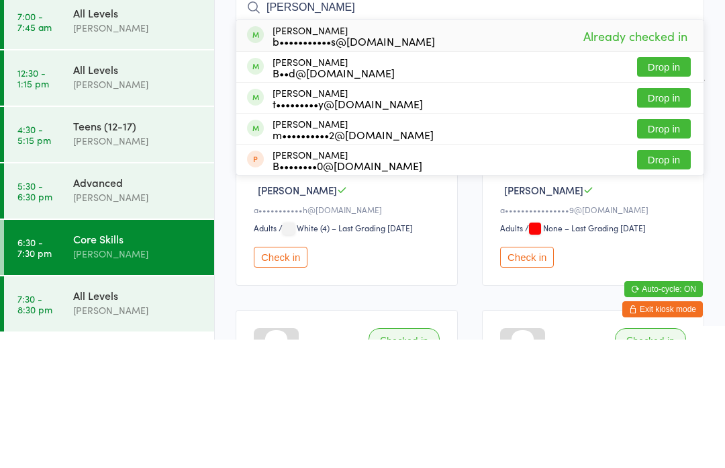
type input "[PERSON_NAME]"
click at [320, 195] on div "B••d@[DOMAIN_NAME]" at bounding box center [334, 200] width 122 height 11
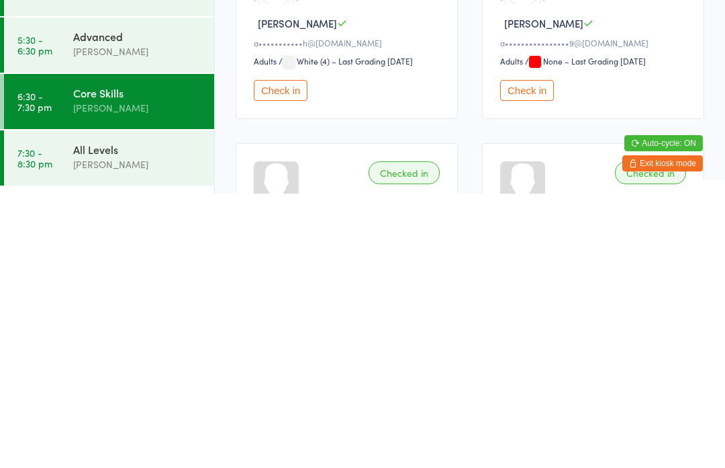
scroll to position [32, 0]
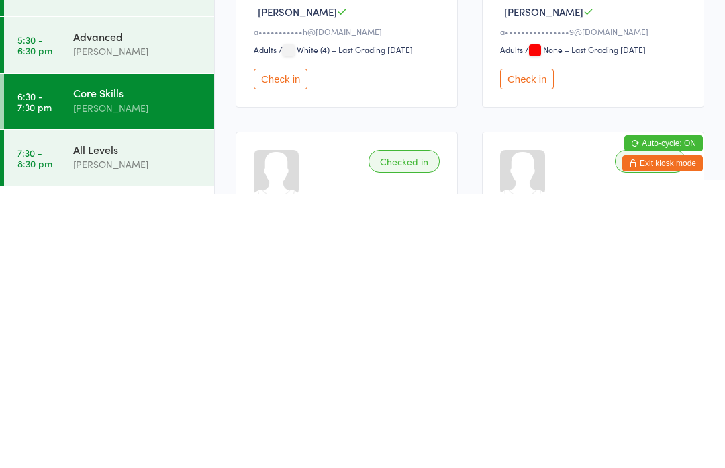
click at [130, 374] on div "[PERSON_NAME]" at bounding box center [138, 381] width 130 height 15
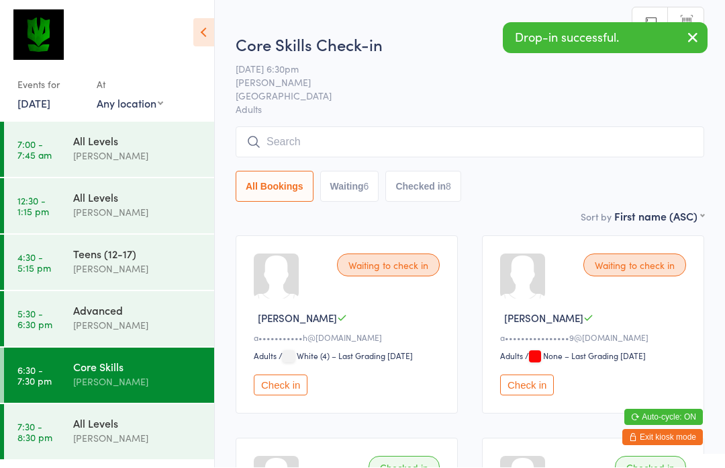
scroll to position [1, 0]
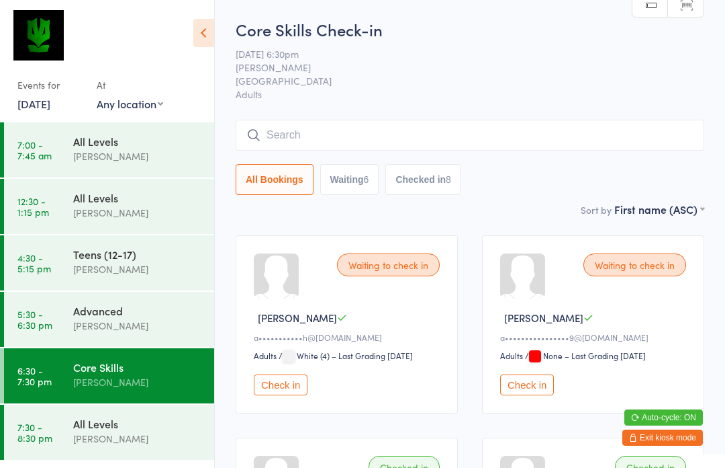
click at [150, 321] on div "[PERSON_NAME]" at bounding box center [138, 325] width 130 height 15
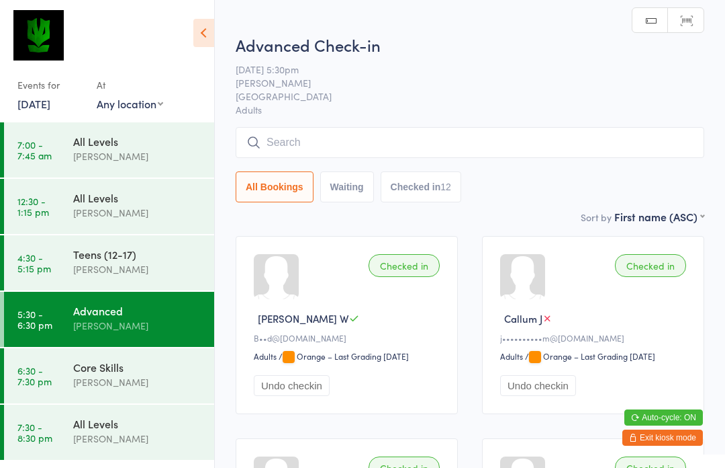
click at [476, 148] on input "search" at bounding box center [470, 142] width 469 height 31
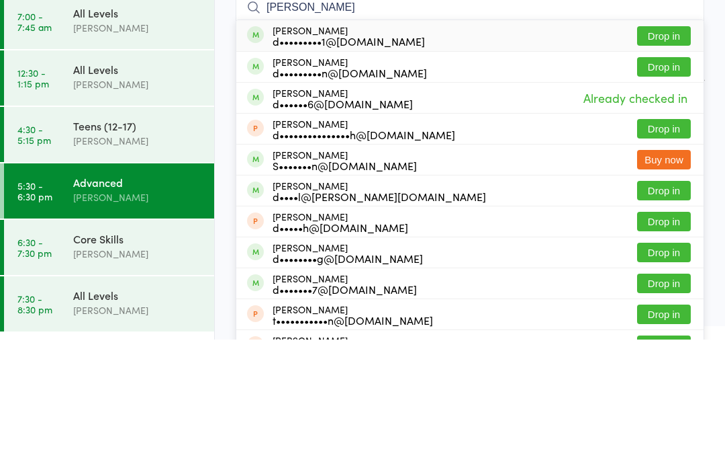
type input "[PERSON_NAME]"
click at [670, 154] on button "Drop in" at bounding box center [664, 163] width 54 height 19
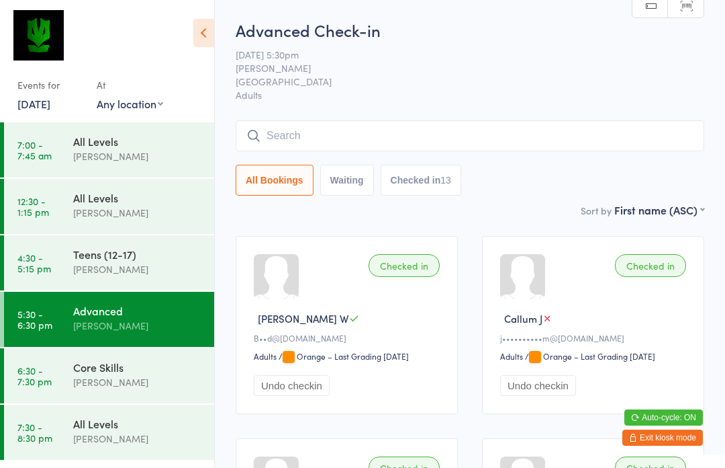
click at [483, 133] on input "search" at bounding box center [470, 135] width 469 height 31
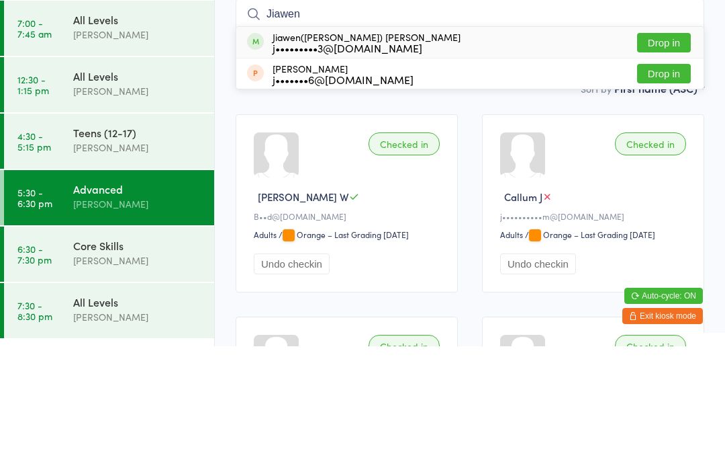
type input "Jiawen"
click at [666, 154] on button "Drop in" at bounding box center [664, 163] width 54 height 19
type input "Jiawen"
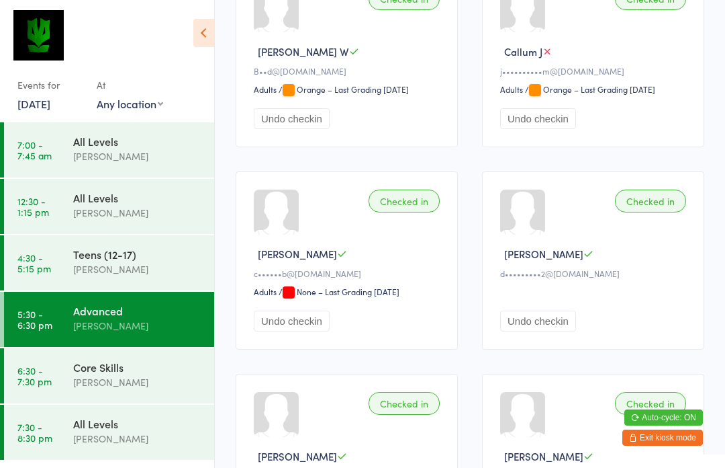
click at [98, 374] on div "Core Skills" at bounding box center [138, 366] width 130 height 15
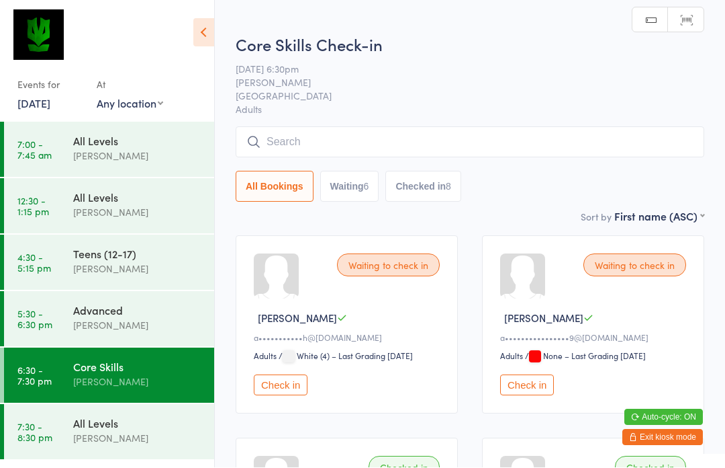
scroll to position [1, 0]
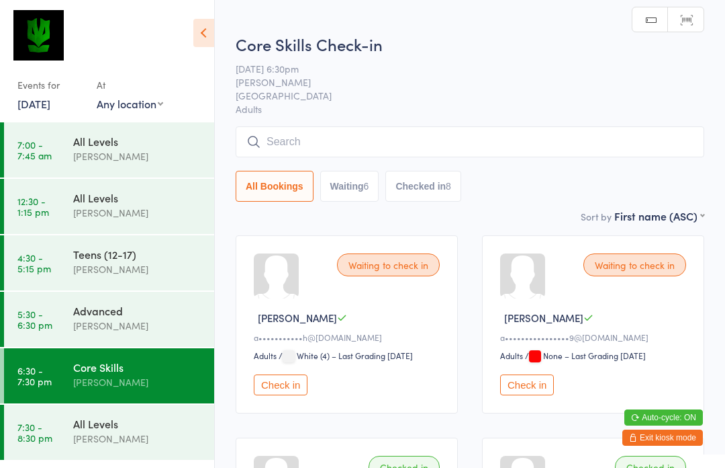
click at [512, 139] on input "search" at bounding box center [470, 141] width 469 height 31
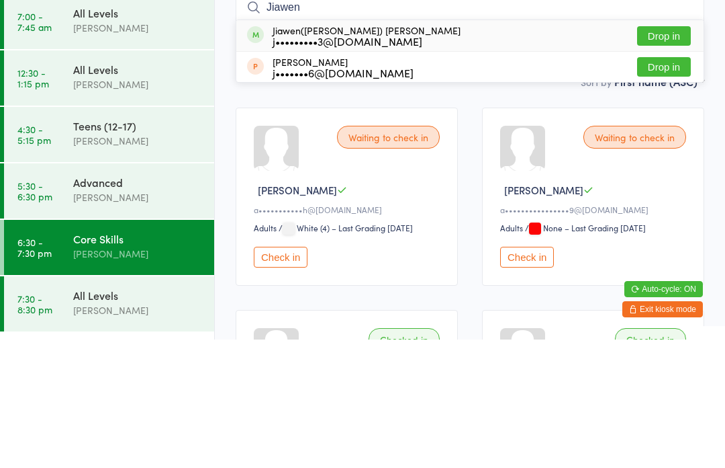
type input "Jiawen"
click at [665, 154] on button "Drop in" at bounding box center [664, 163] width 54 height 19
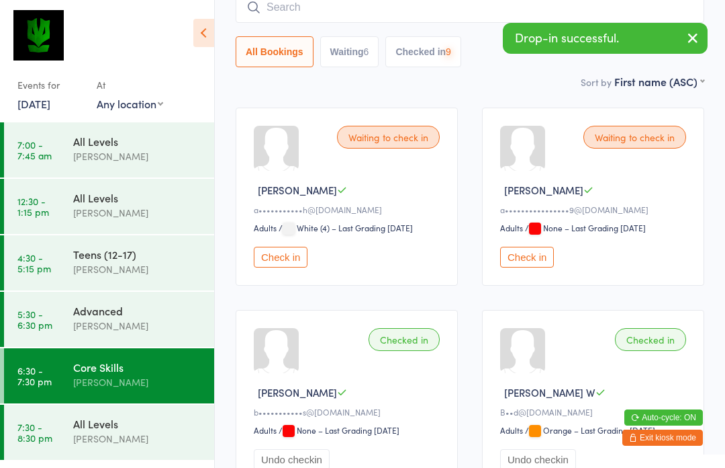
click at [89, 425] on div "All Levels" at bounding box center [138, 423] width 130 height 15
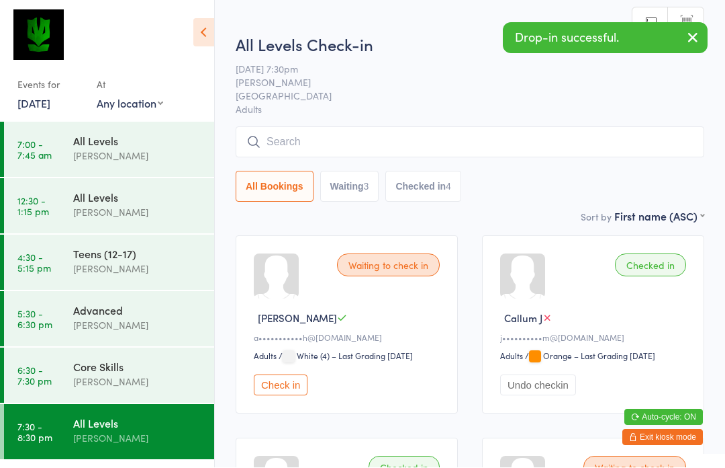
scroll to position [1, 0]
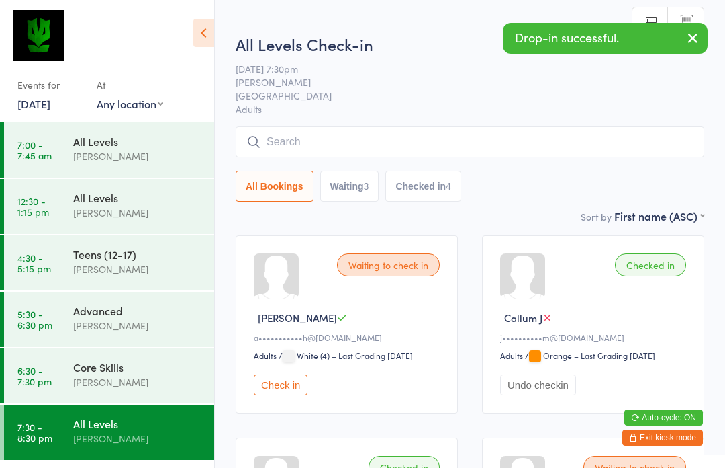
click at [516, 144] on input "search" at bounding box center [470, 141] width 469 height 31
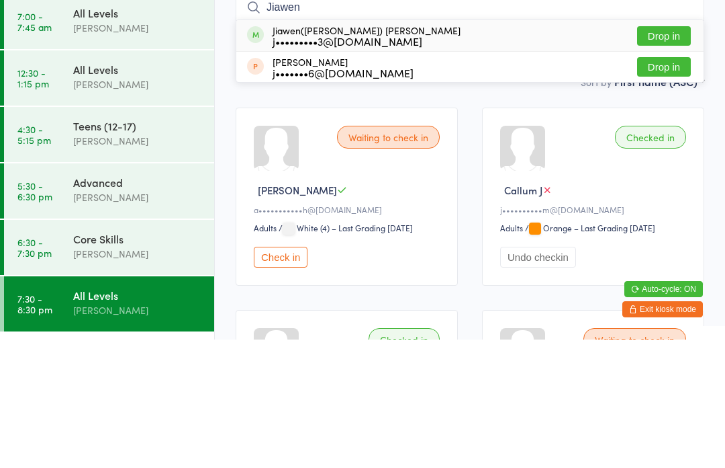
type input "Jiawen"
click at [664, 154] on button "Drop in" at bounding box center [664, 163] width 54 height 19
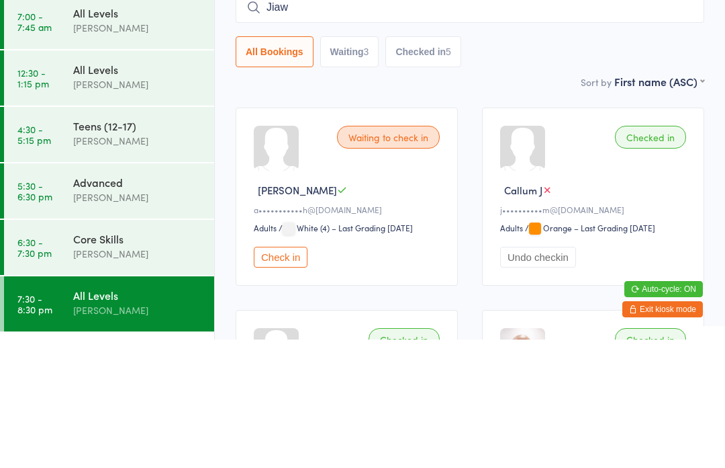
type input "Jiawe"
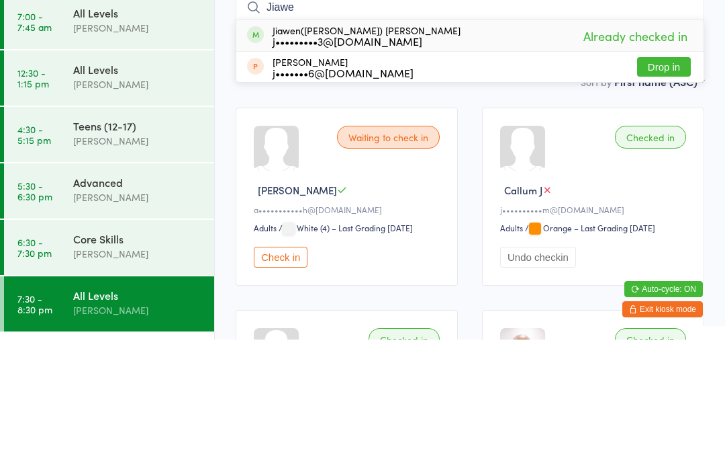
click at [105, 303] on div "Advanced" at bounding box center [138, 310] width 130 height 15
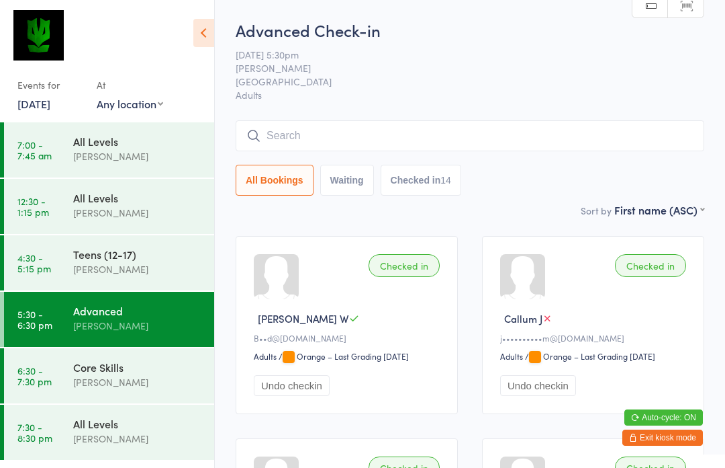
scroll to position [116, 0]
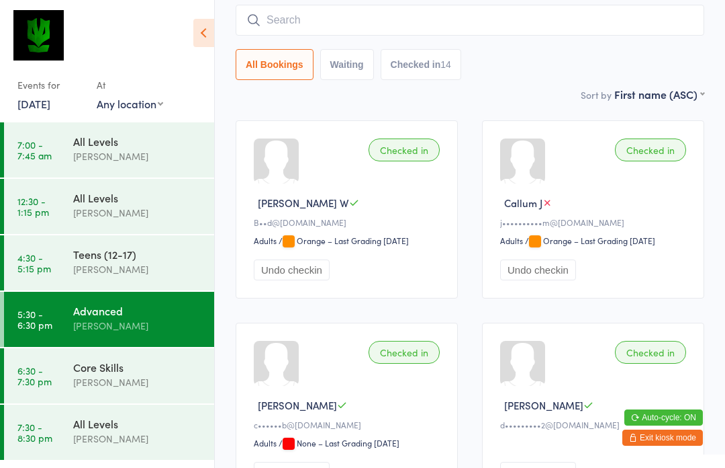
click at [136, 371] on div "Core Skills" at bounding box center [138, 366] width 130 height 15
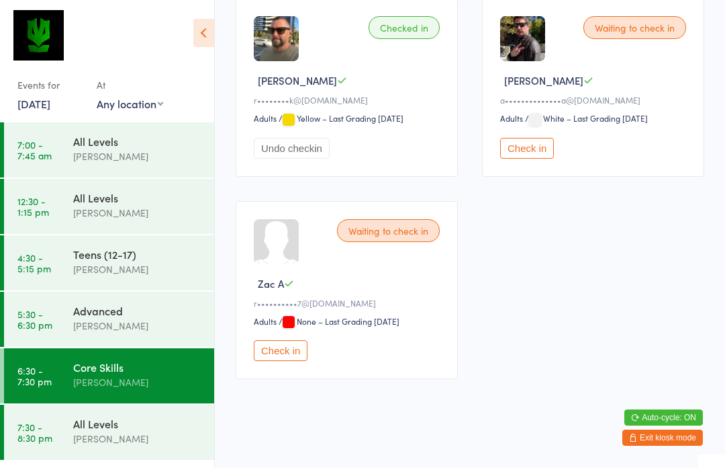
scroll to position [1655, 0]
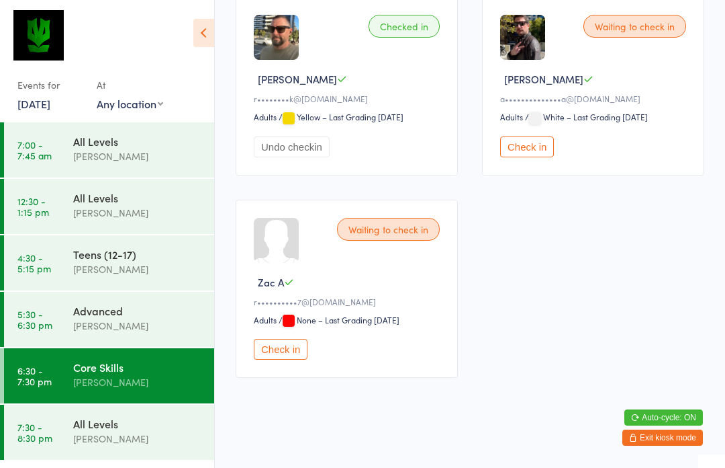
click at [108, 427] on div "All Levels" at bounding box center [138, 423] width 130 height 15
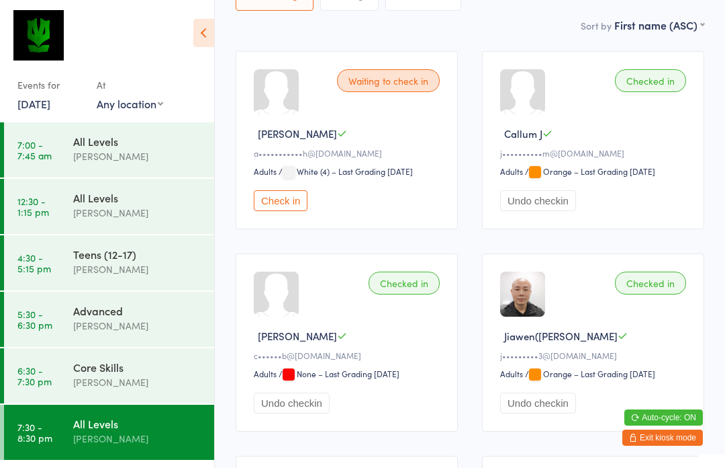
scroll to position [170, 0]
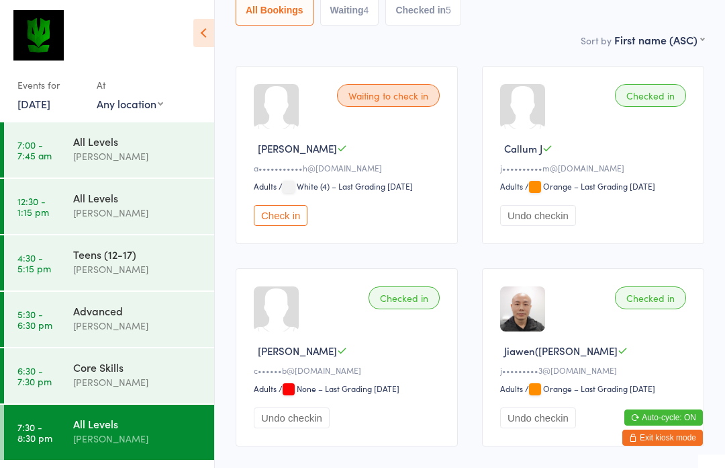
click at [142, 371] on div "Core Skills" at bounding box center [138, 366] width 130 height 15
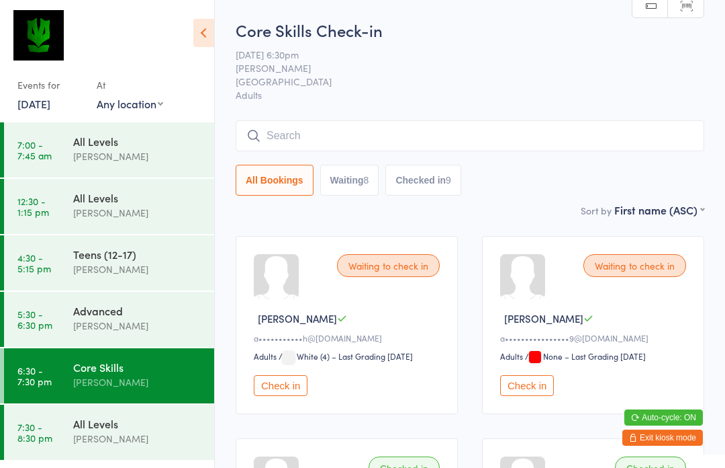
scroll to position [2, 0]
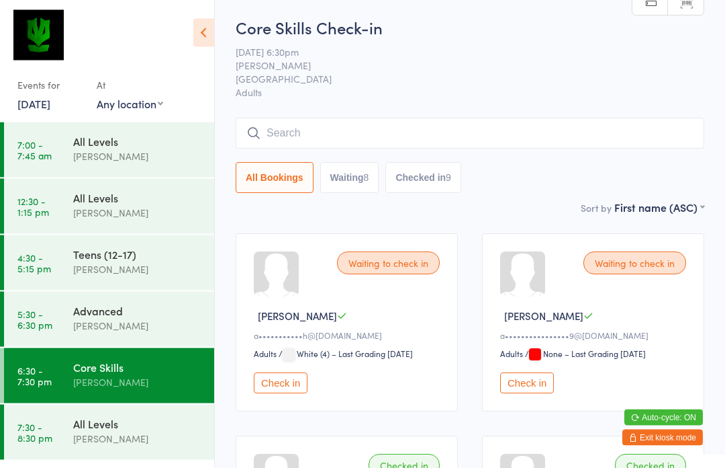
click at [526, 390] on button "Check in" at bounding box center [527, 383] width 54 height 21
click at [439, 134] on input "search" at bounding box center [470, 133] width 469 height 31
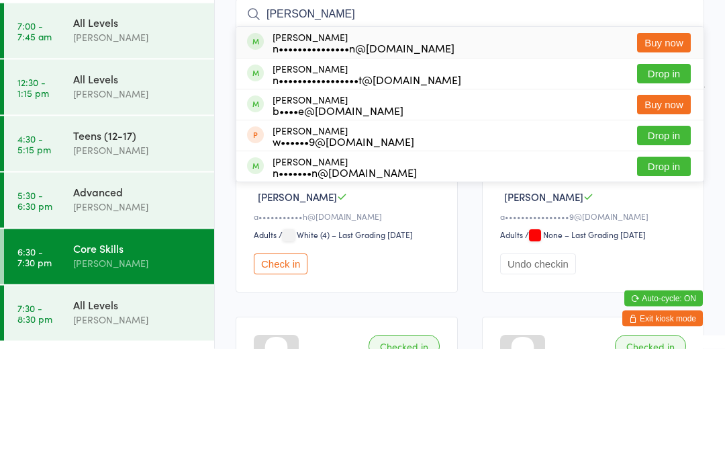
type input "[PERSON_NAME]"
click at [669, 183] on button "Drop in" at bounding box center [664, 192] width 54 height 19
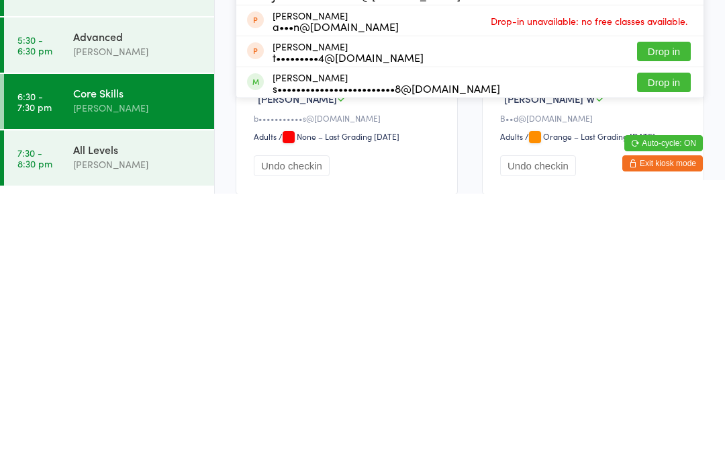
scroll to position [154, 0]
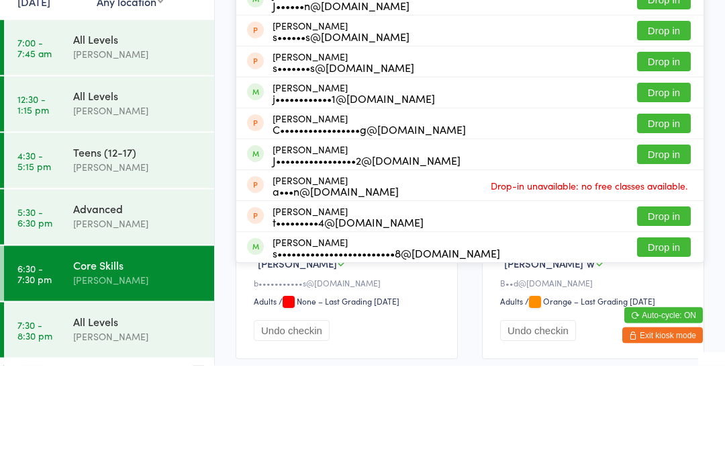
type input "Jam"
click at [678, 247] on button "Drop in" at bounding box center [664, 256] width 54 height 19
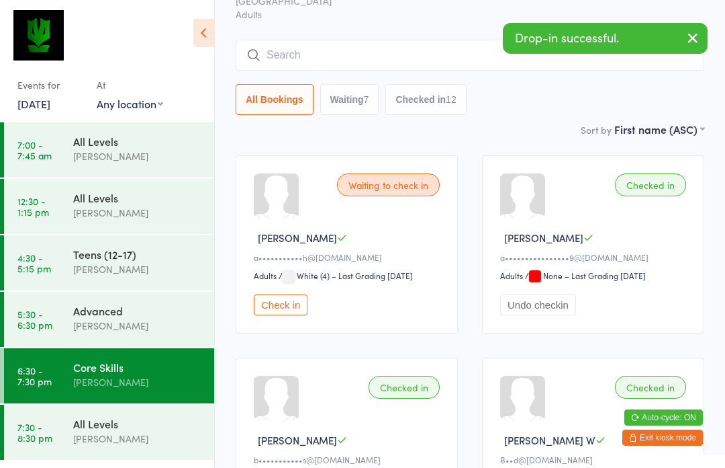
scroll to position [0, 0]
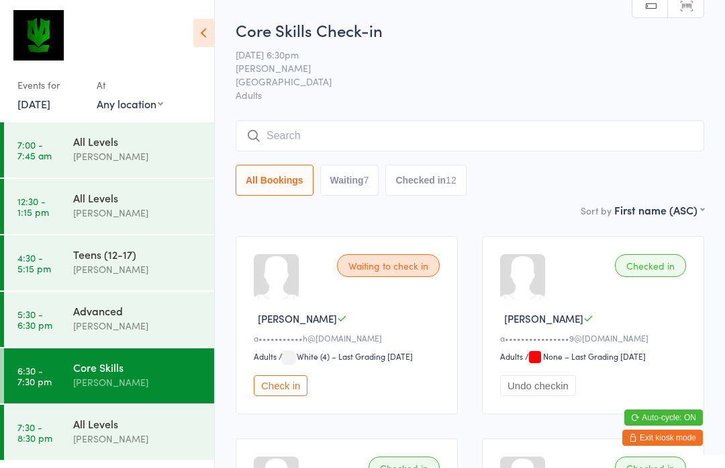
click at [277, 392] on button "Check in" at bounding box center [281, 385] width 54 height 21
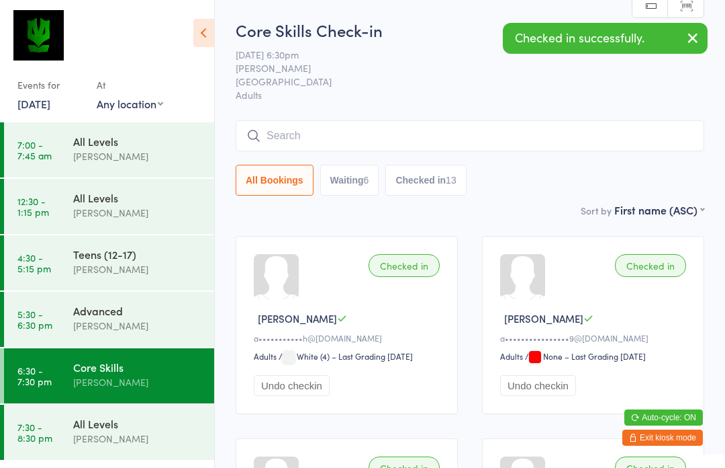
click at [99, 431] on div "All Levels" at bounding box center [138, 423] width 130 height 15
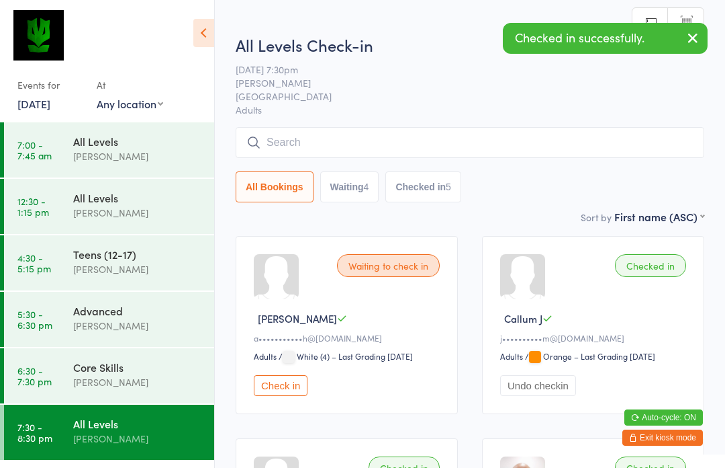
click at [281, 395] on button "Check in" at bounding box center [281, 385] width 54 height 21
click at [119, 384] on div "[PERSON_NAME]" at bounding box center [138, 381] width 130 height 15
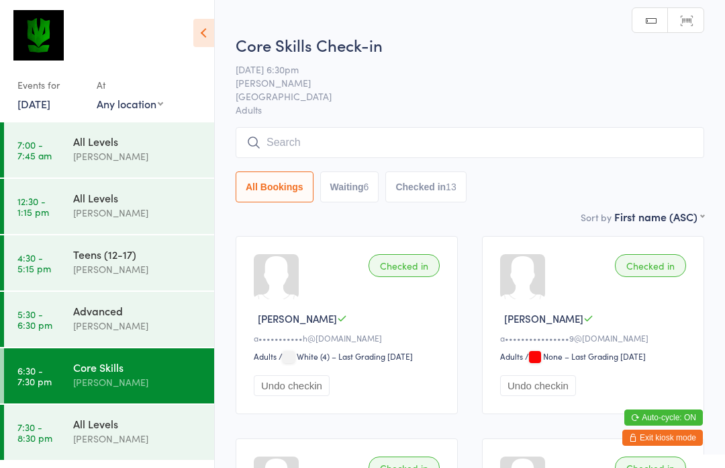
click at [487, 154] on input "search" at bounding box center [470, 142] width 469 height 31
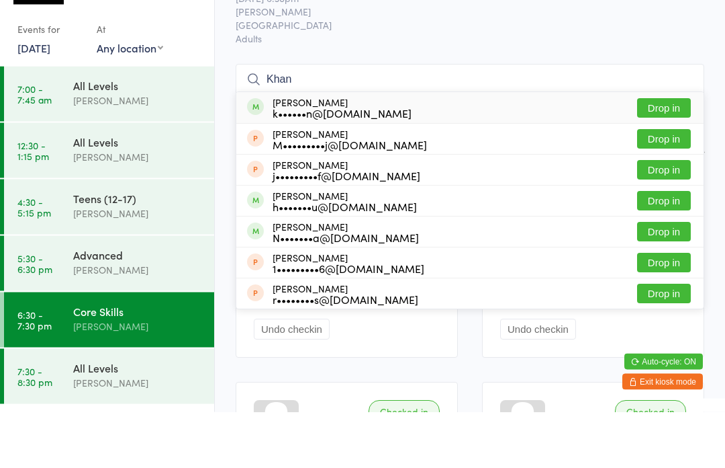
type input "Khan"
click at [670, 154] on button "Drop in" at bounding box center [664, 163] width 54 height 19
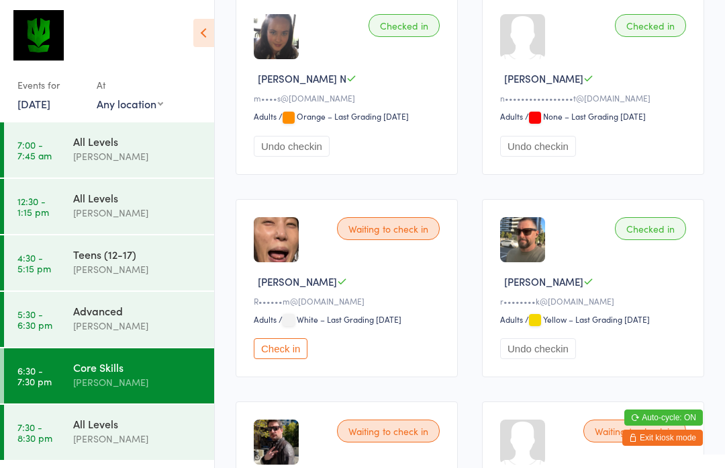
scroll to position [1658, 0]
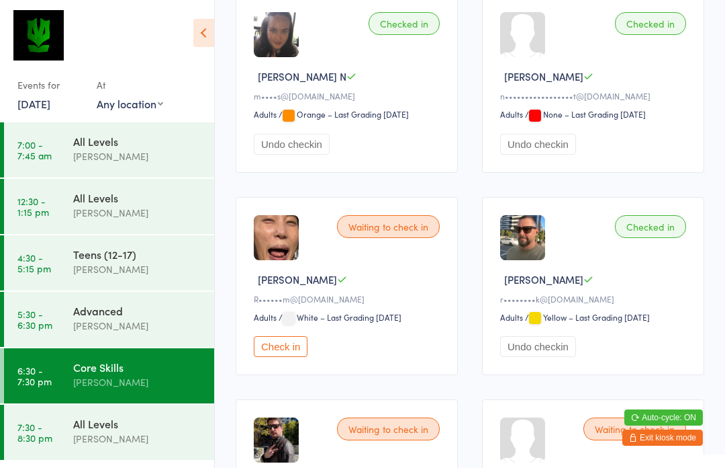
click at [277, 357] on button "Check in" at bounding box center [281, 346] width 54 height 21
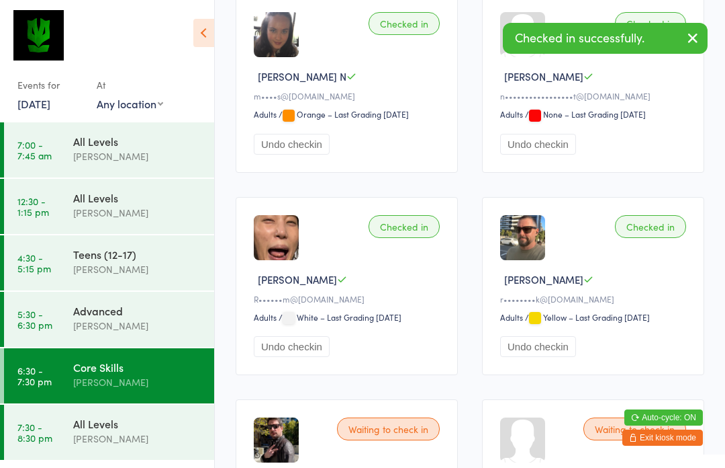
click at [97, 431] on div "All Levels" at bounding box center [138, 423] width 130 height 15
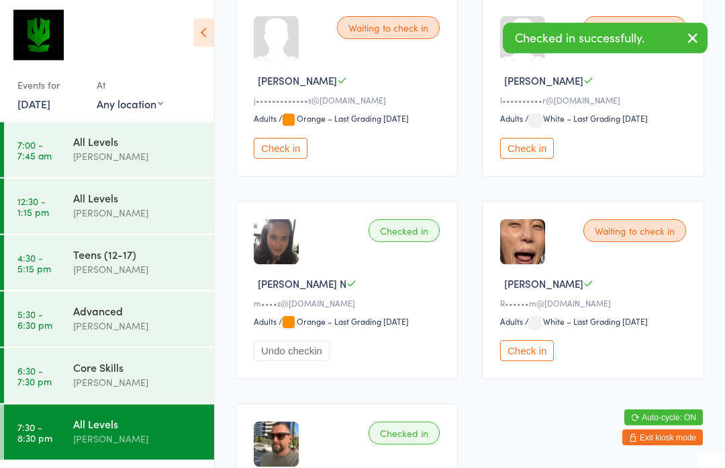
scroll to position [671, 0]
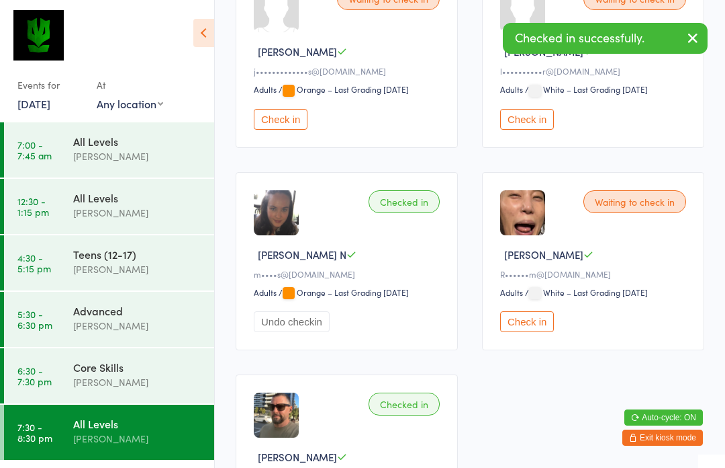
click at [539, 332] on button "Check in" at bounding box center [527, 321] width 54 height 21
click at [98, 393] on div "Core Skills [PERSON_NAME]" at bounding box center [143, 374] width 141 height 53
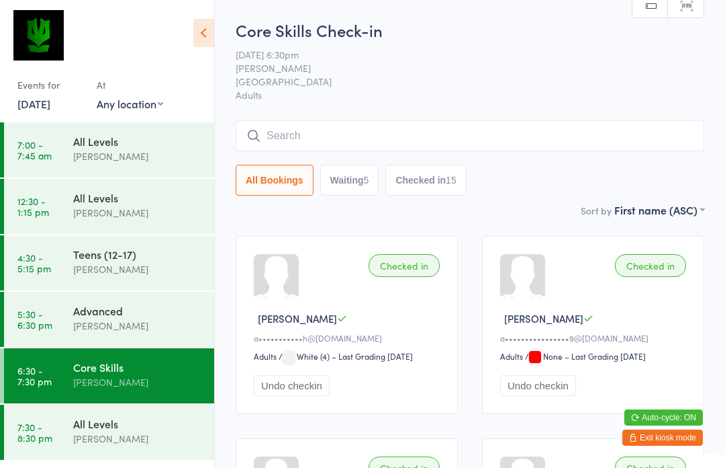
click at [312, 143] on input "search" at bounding box center [470, 135] width 469 height 31
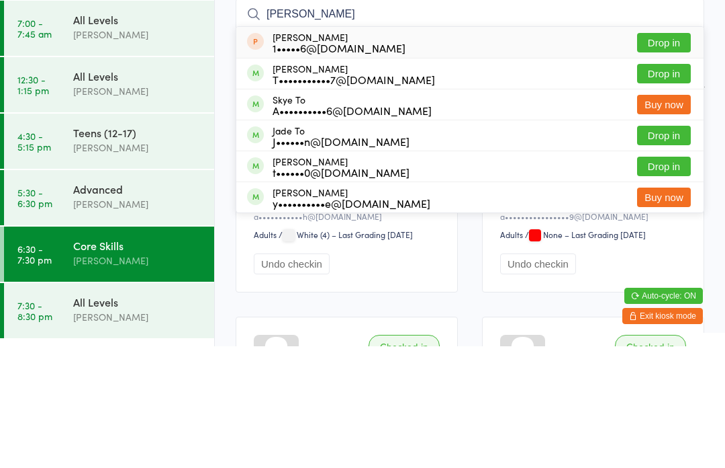
type input "[PERSON_NAME]"
click at [680, 185] on button "Drop in" at bounding box center [664, 194] width 54 height 19
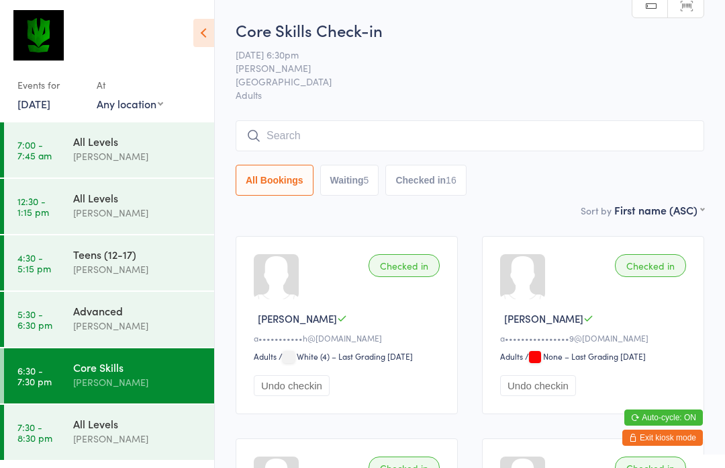
click at [346, 186] on button "Waiting 5" at bounding box center [349, 180] width 59 height 31
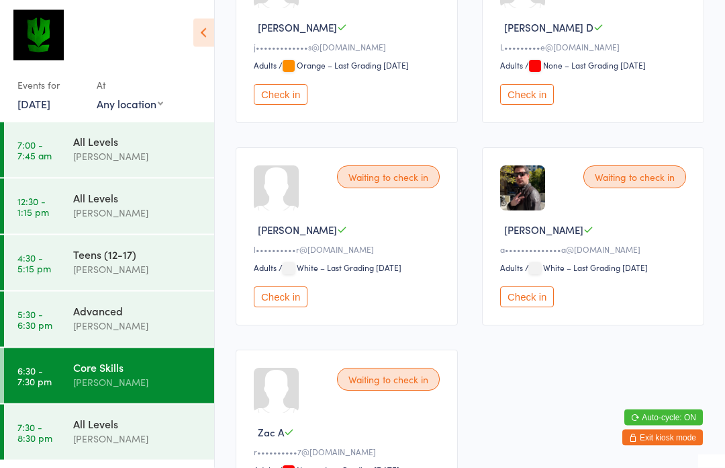
scroll to position [292, 0]
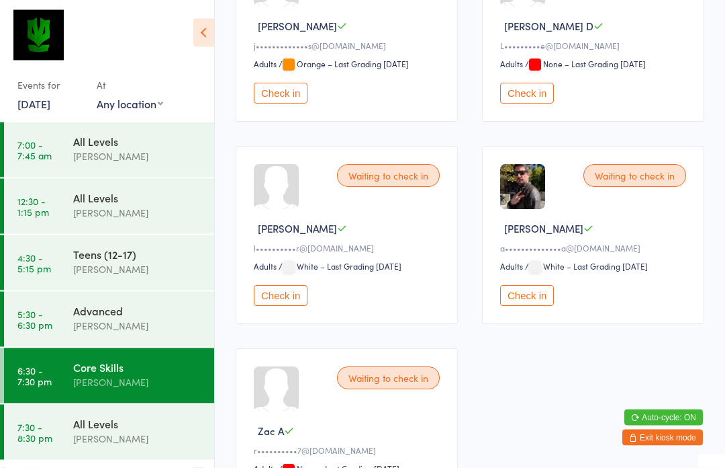
click at [529, 306] on button "Check in" at bounding box center [527, 295] width 54 height 21
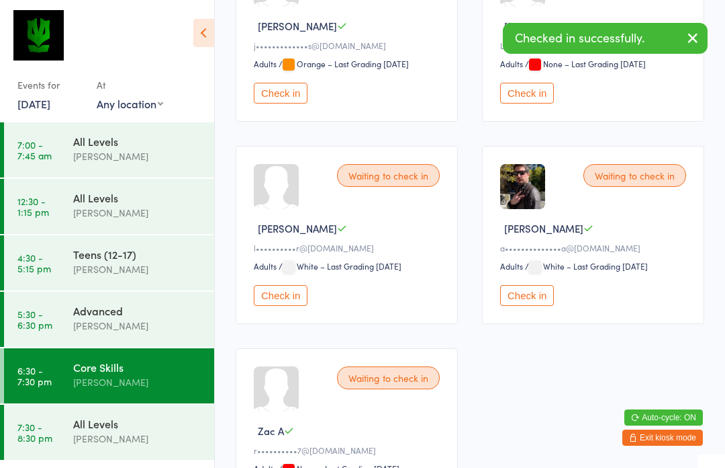
scroll to position [215, 0]
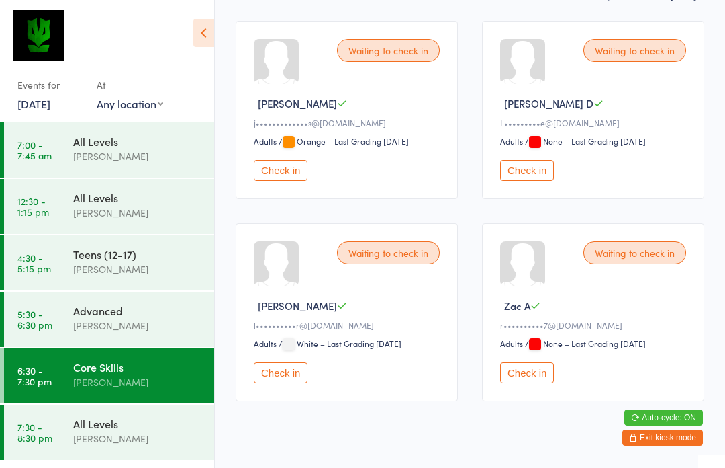
click at [539, 181] on button "Check in" at bounding box center [527, 170] width 54 height 21
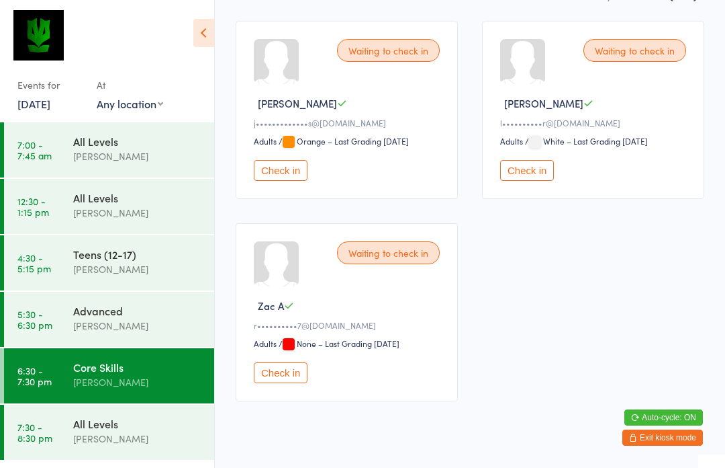
click at [175, 379] on div "[PERSON_NAME]" at bounding box center [138, 381] width 130 height 15
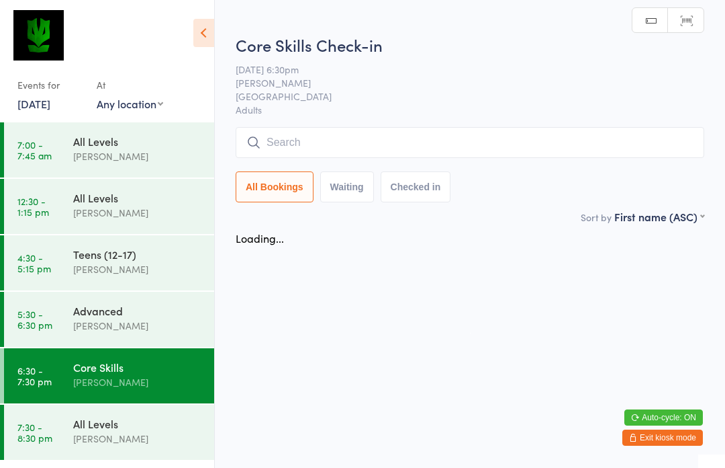
scroll to position [0, 0]
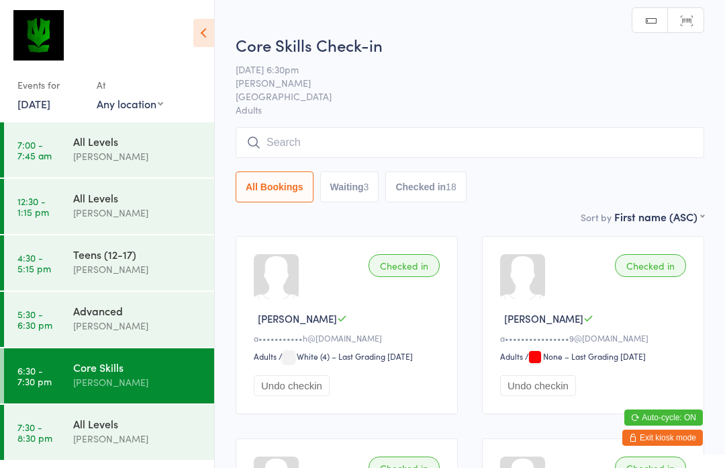
click at [506, 141] on input "search" at bounding box center [470, 142] width 469 height 31
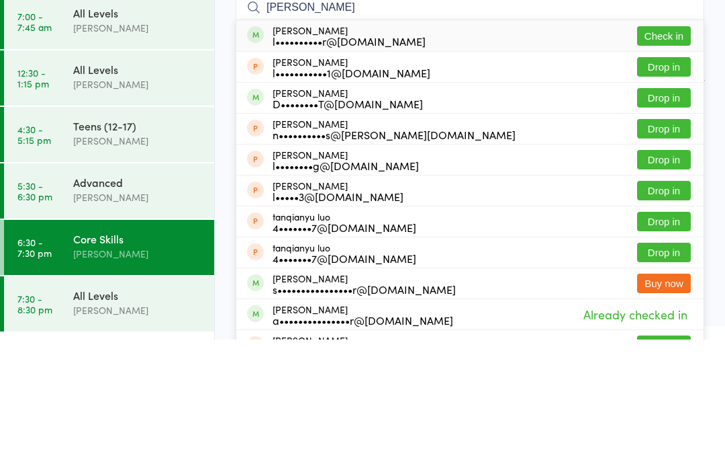
type input "[PERSON_NAME]"
click at [672, 154] on button "Check in" at bounding box center [664, 163] width 54 height 19
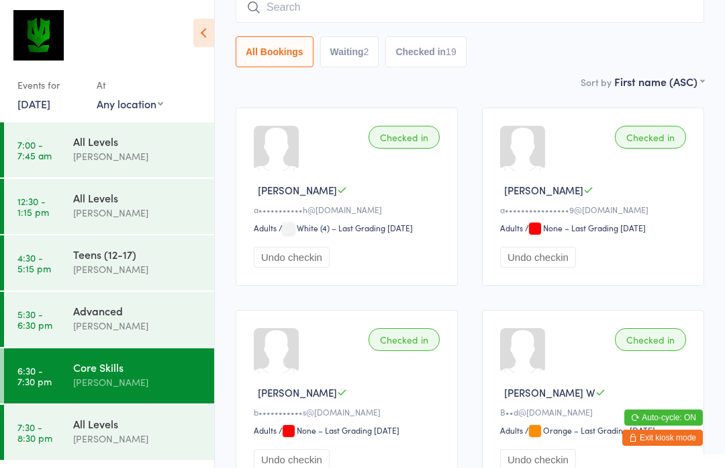
click at [432, 34] on div "All Bookings Waiting 2 Checked in 19" at bounding box center [470, 29] width 469 height 75
click at [448, 22] on input "search" at bounding box center [470, 7] width 469 height 31
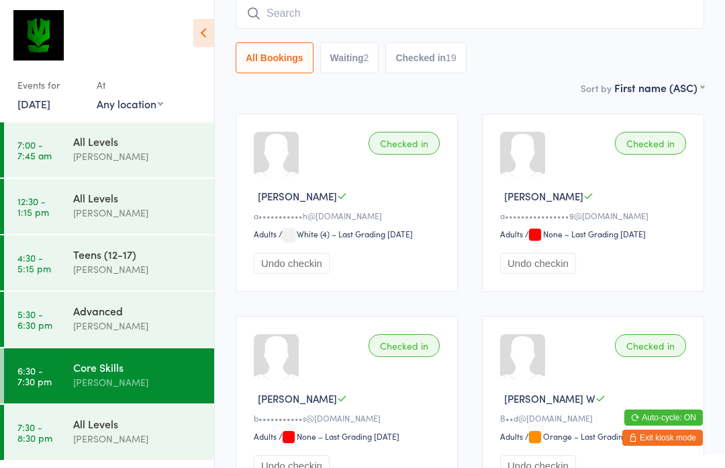
scroll to position [122, 0]
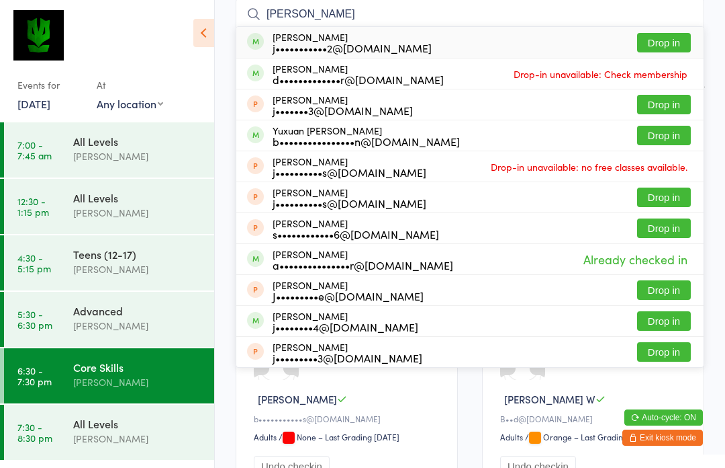
type input "[PERSON_NAME]"
click at [690, 36] on button "Drop in" at bounding box center [664, 42] width 54 height 19
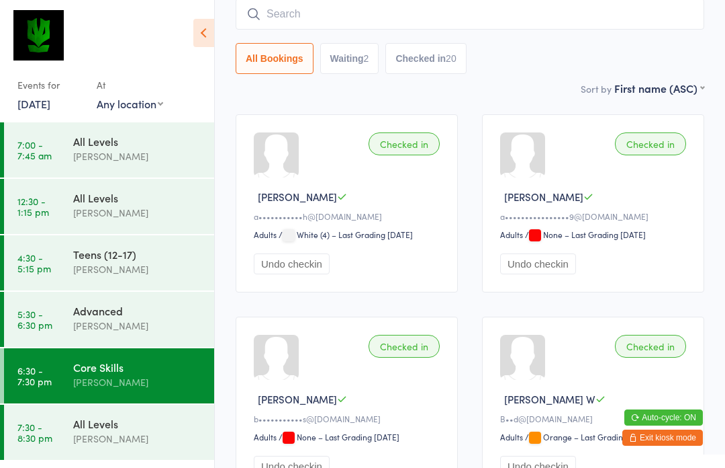
click at [453, 23] on input "search" at bounding box center [470, 14] width 469 height 31
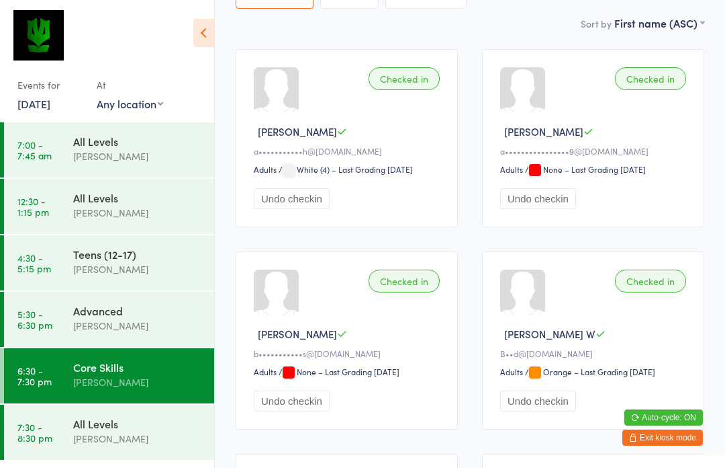
scroll to position [186, 0]
click at [163, 457] on div "All Levels [PERSON_NAME]" at bounding box center [143, 430] width 141 height 53
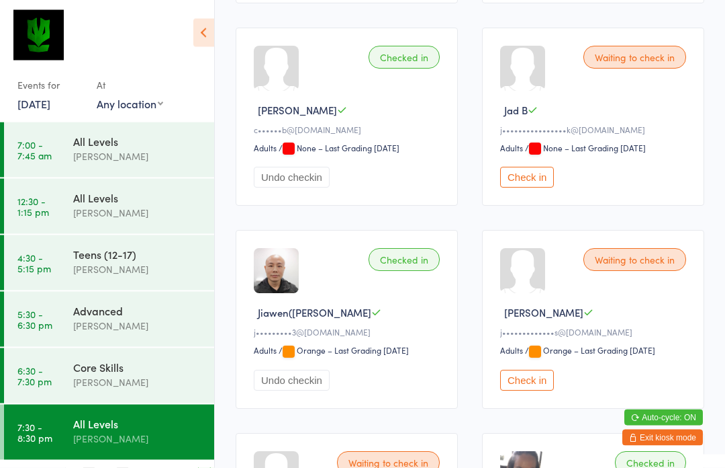
scroll to position [420, 0]
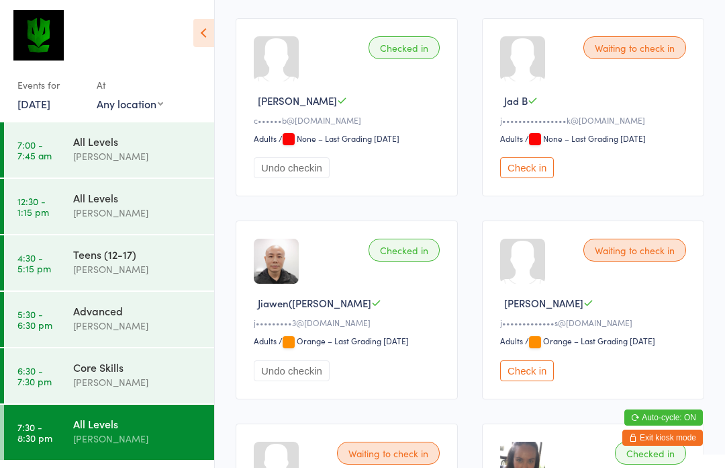
click at [537, 178] on button "Check in" at bounding box center [527, 167] width 54 height 21
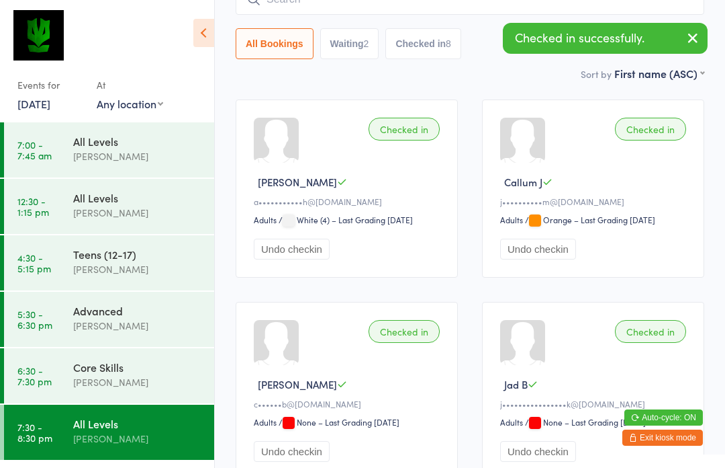
scroll to position [0, 0]
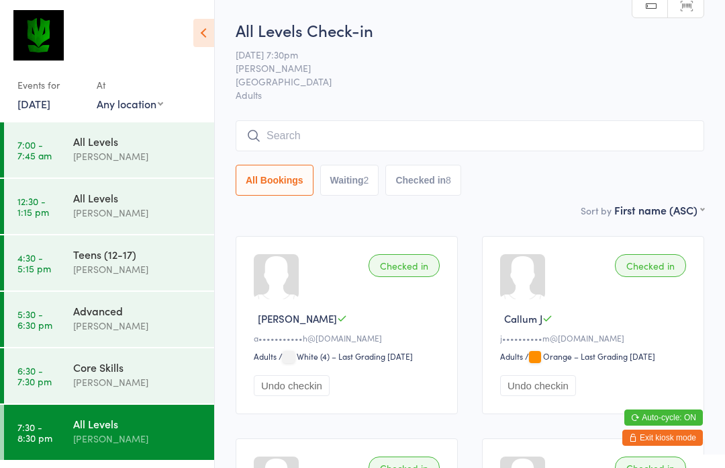
click at [174, 430] on div "All Levels" at bounding box center [138, 423] width 130 height 15
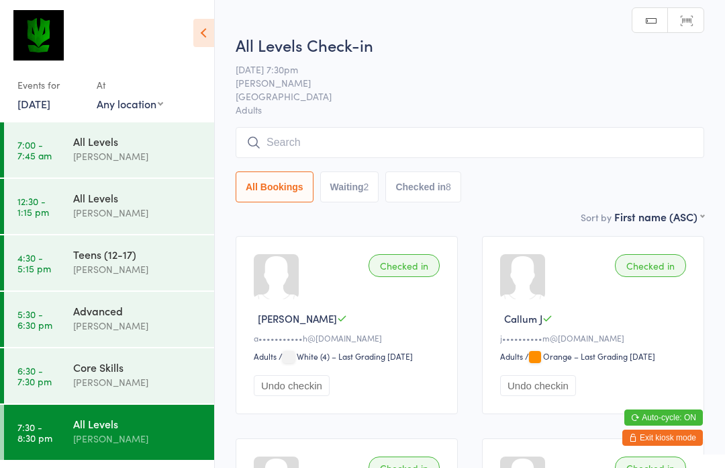
click at [337, 158] on input "search" at bounding box center [470, 142] width 469 height 31
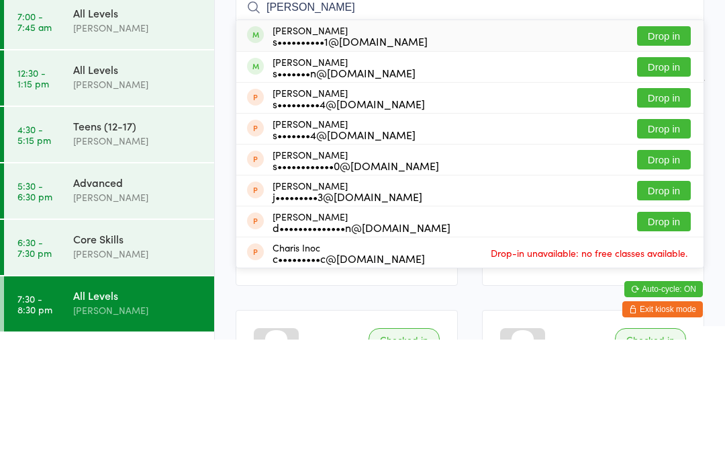
type input "[PERSON_NAME]"
click at [664, 154] on button "Drop in" at bounding box center [664, 163] width 54 height 19
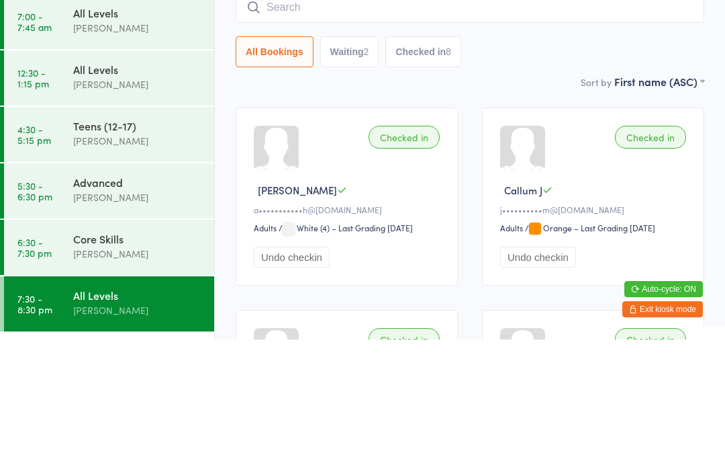
scroll to position [128, 0]
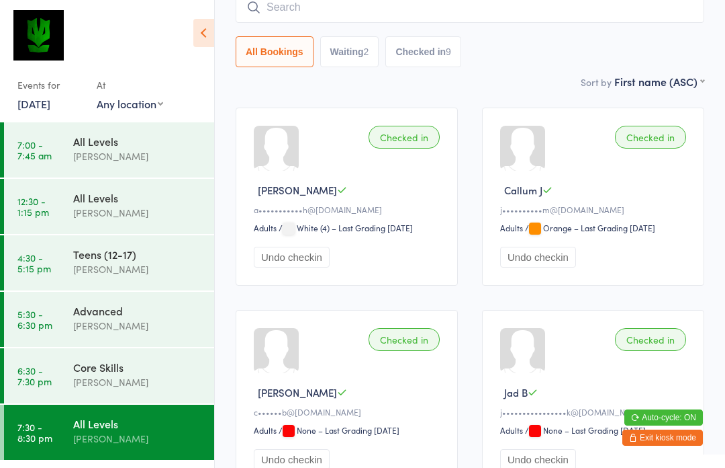
click at [343, 13] on input "search" at bounding box center [470, 7] width 469 height 31
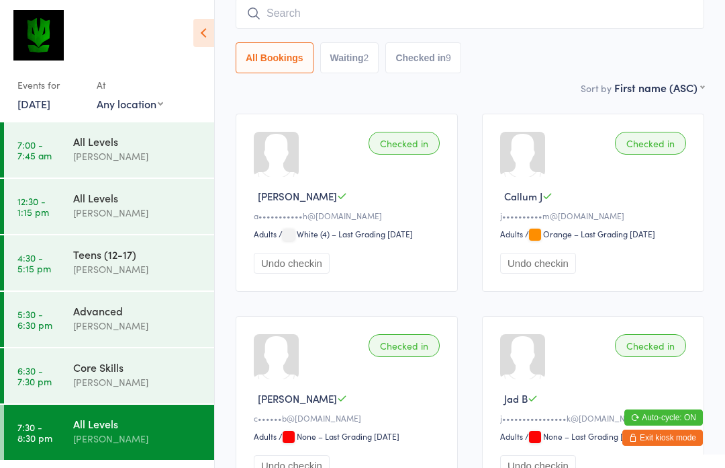
scroll to position [122, 0]
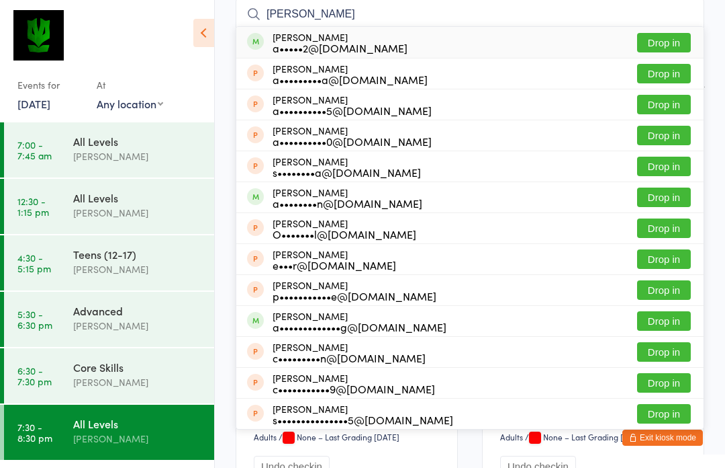
type input "[PERSON_NAME]"
click at [664, 40] on button "Drop in" at bounding box center [664, 42] width 54 height 19
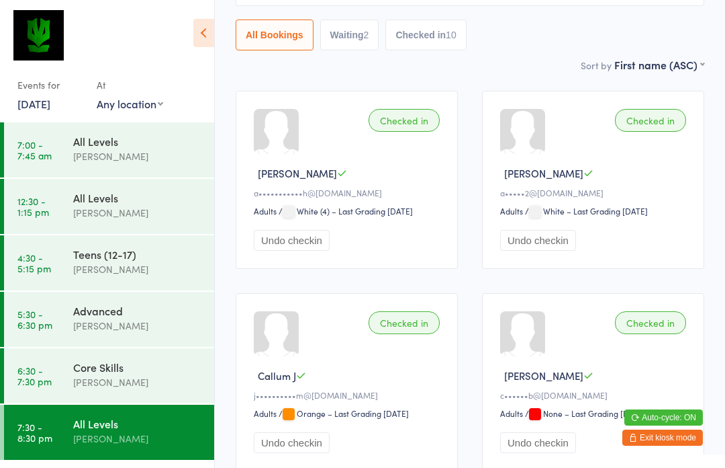
scroll to position [166, 0]
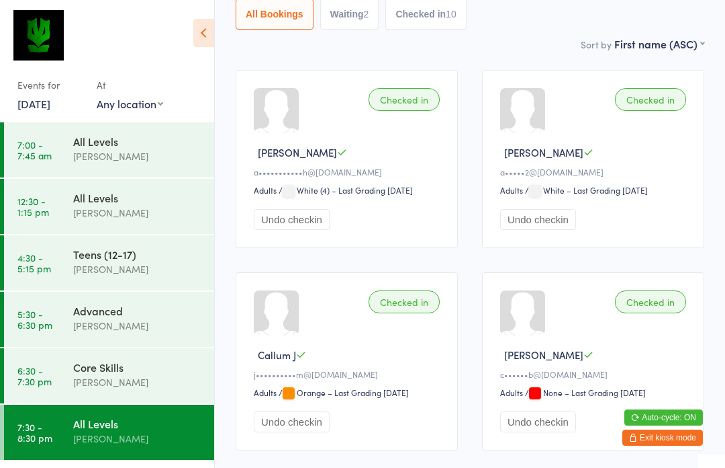
click at [146, 376] on div "[PERSON_NAME]" at bounding box center [138, 381] width 130 height 15
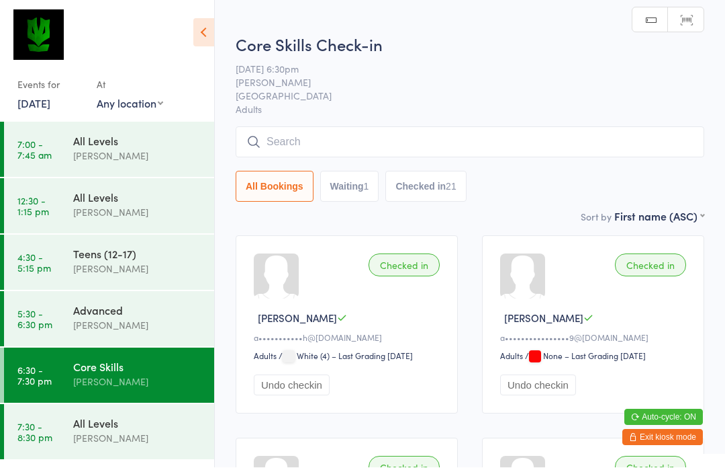
scroll to position [1, 0]
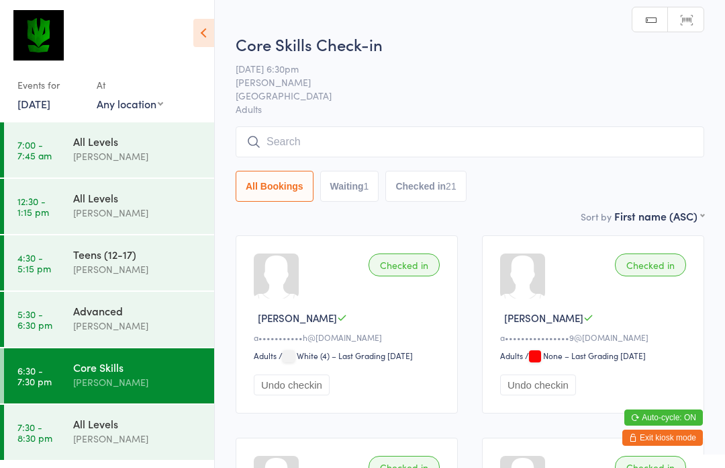
click at [157, 310] on div "Advanced" at bounding box center [138, 310] width 130 height 15
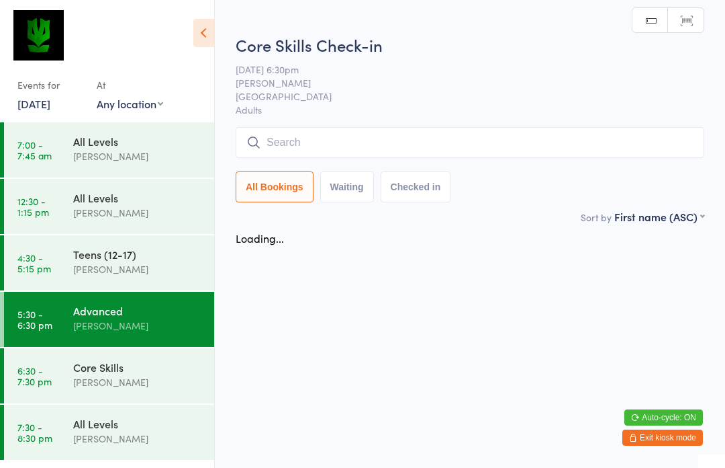
click at [158, 370] on div "Core Skills" at bounding box center [138, 366] width 130 height 15
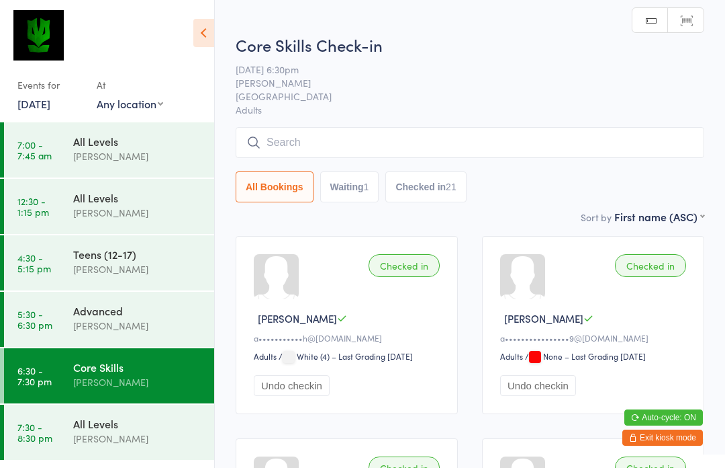
click at [547, 146] on input "search" at bounding box center [470, 142] width 469 height 31
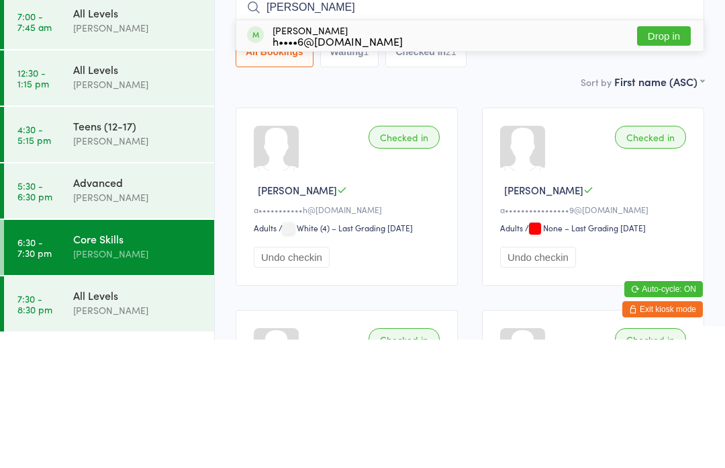
type input "[PERSON_NAME]"
click at [656, 154] on button "Drop in" at bounding box center [664, 163] width 54 height 19
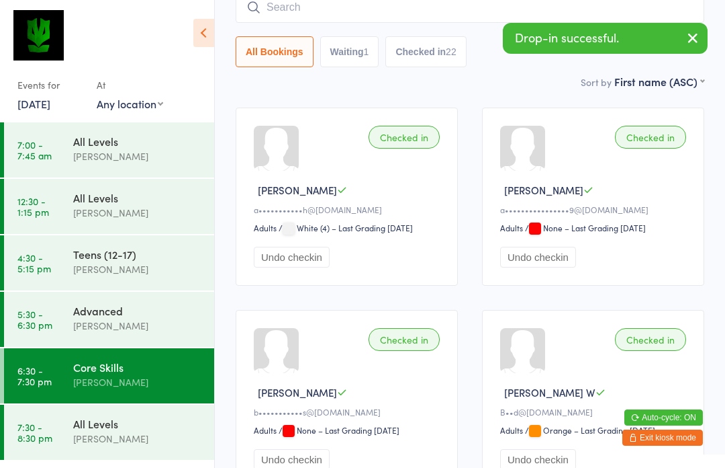
click at [150, 426] on div "All Levels" at bounding box center [138, 423] width 130 height 15
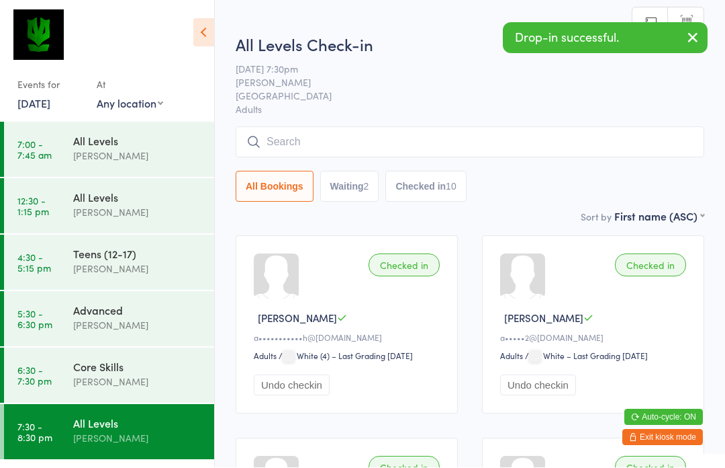
scroll to position [1, 0]
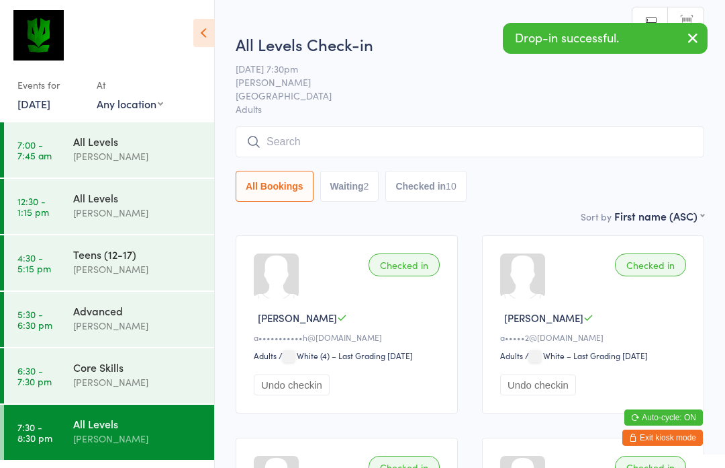
click at [167, 371] on div "Core Skills" at bounding box center [138, 366] width 130 height 15
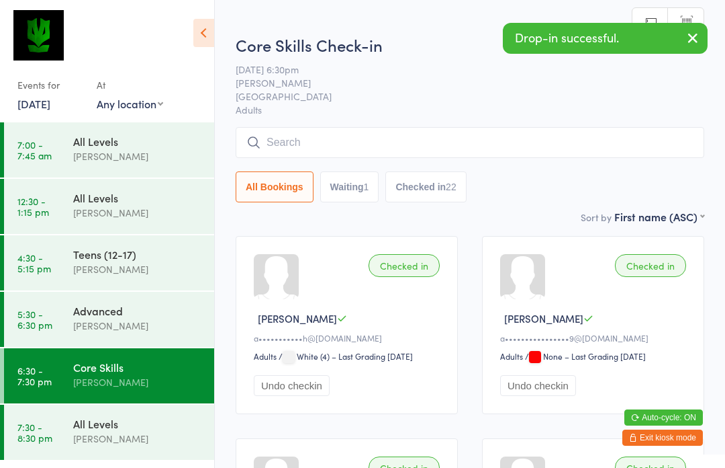
click at [365, 136] on input "search" at bounding box center [470, 142] width 469 height 31
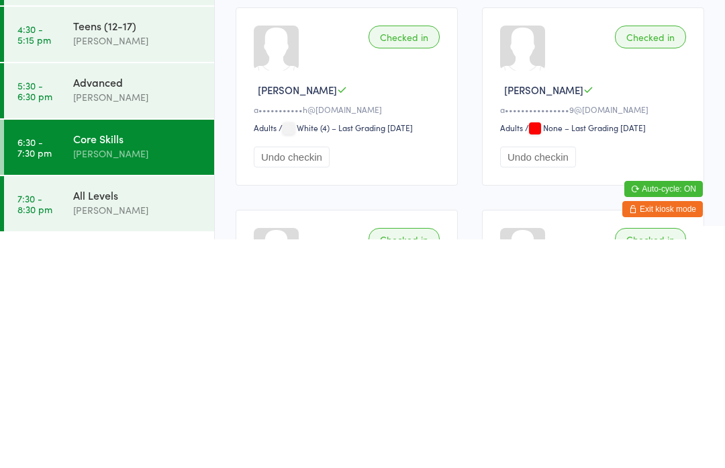
click at [131, 416] on div "All Levels" at bounding box center [138, 423] width 130 height 15
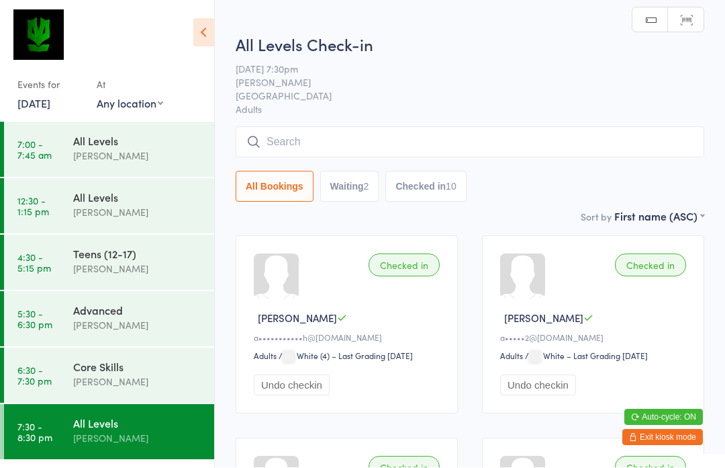
scroll to position [1, 0]
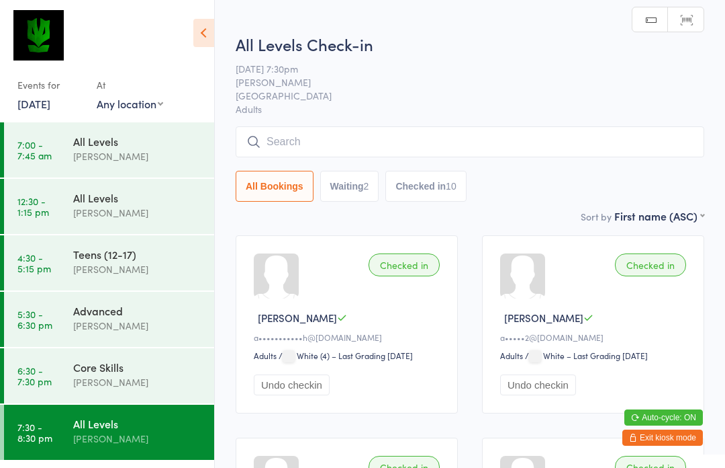
click at [382, 142] on input "search" at bounding box center [470, 141] width 469 height 31
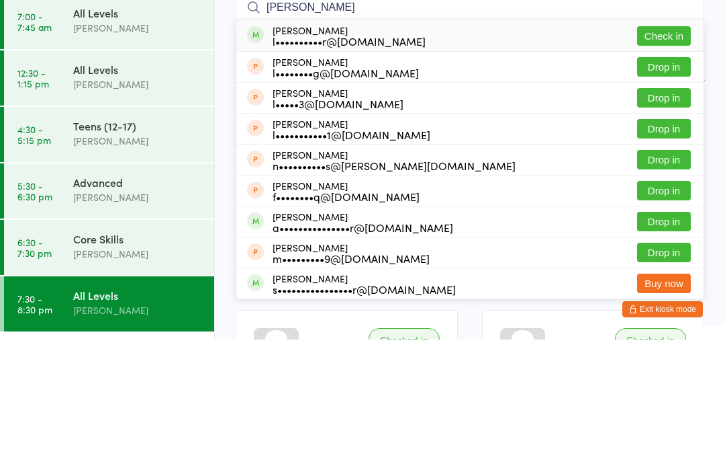
type input "[PERSON_NAME]"
click at [666, 154] on button "Check in" at bounding box center [664, 163] width 54 height 19
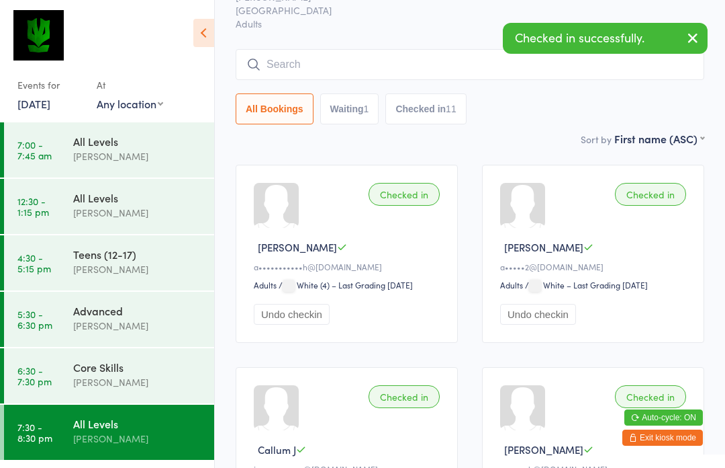
scroll to position [65, 0]
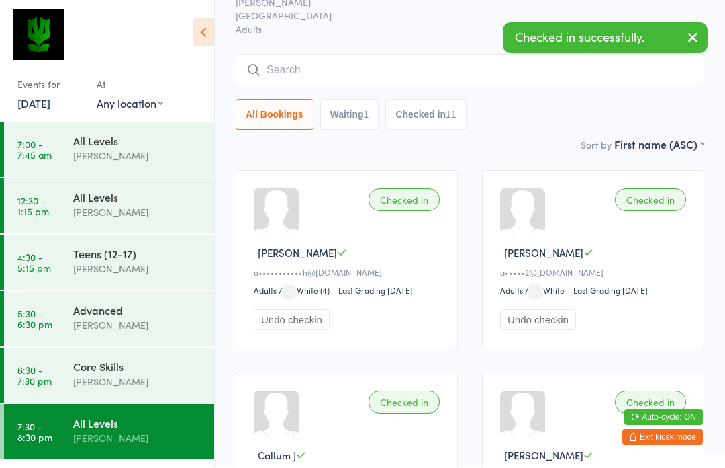
click at [410, 70] on input "search" at bounding box center [470, 70] width 469 height 31
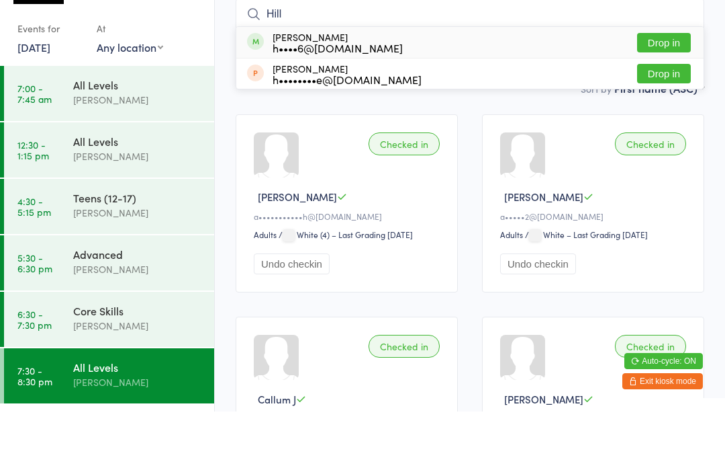
type input "Hill"
click at [664, 89] on button "Drop in" at bounding box center [664, 98] width 54 height 19
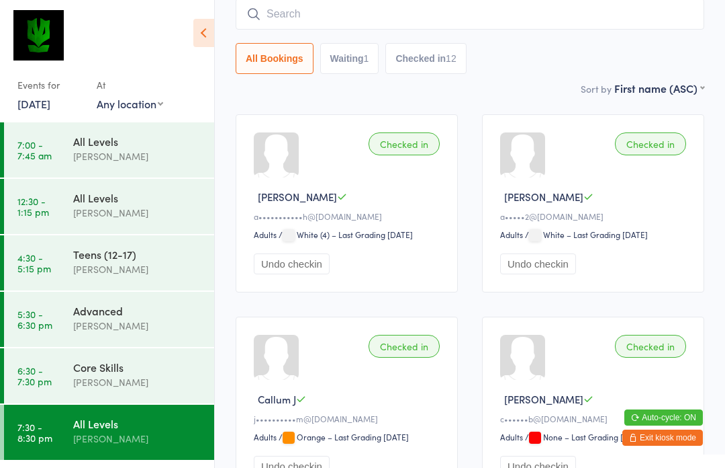
click at [68, 353] on link "6:30 - 7:30 pm Core Skills [PERSON_NAME]" at bounding box center [109, 375] width 210 height 55
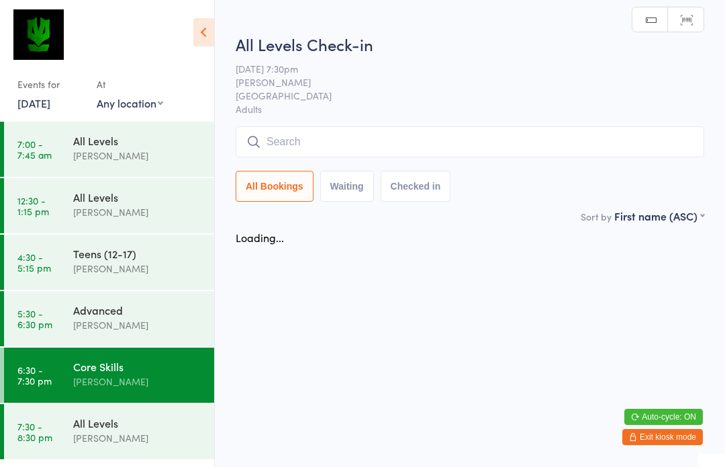
scroll to position [1, 0]
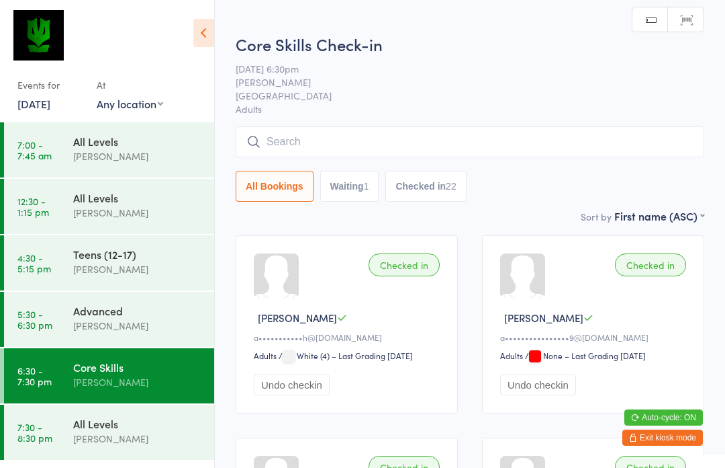
click at [296, 135] on input "search" at bounding box center [470, 141] width 469 height 31
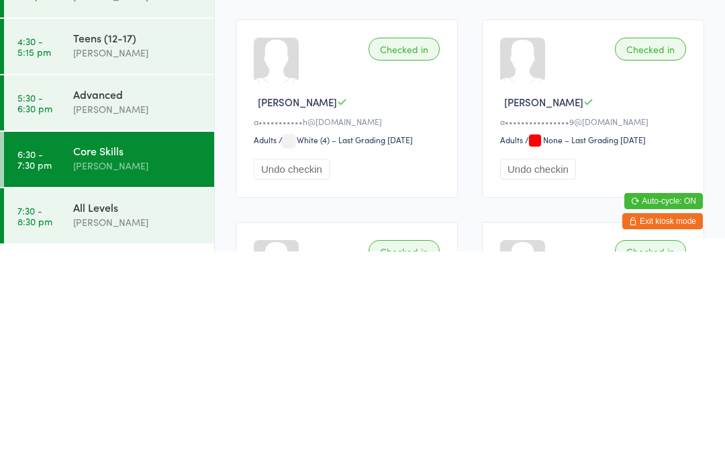
click at [80, 431] on div "[PERSON_NAME]" at bounding box center [138, 438] width 130 height 15
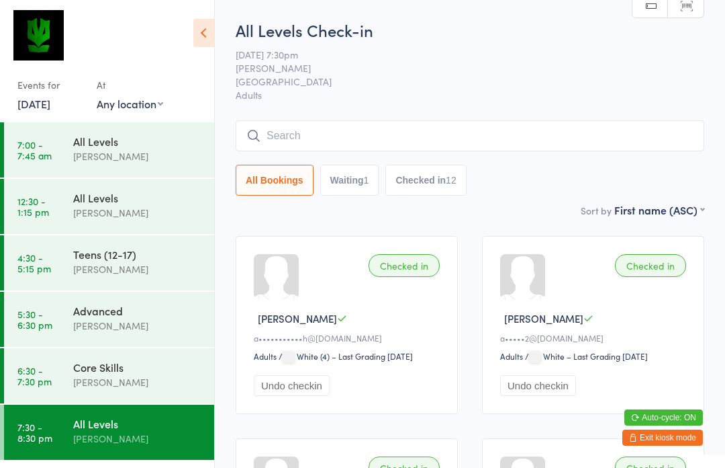
click at [521, 125] on input "search" at bounding box center [470, 135] width 469 height 31
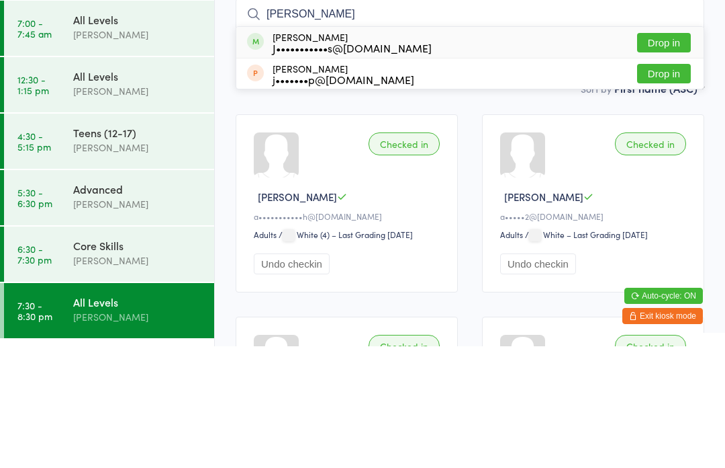
type input "[PERSON_NAME]"
click at [676, 154] on button "Drop in" at bounding box center [664, 163] width 54 height 19
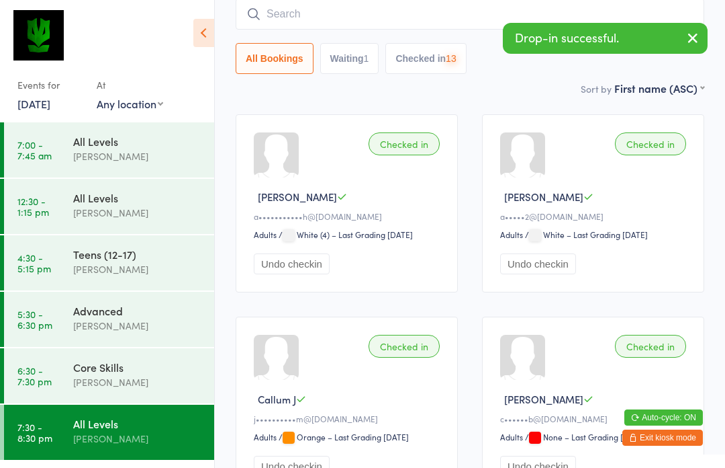
click at [502, 5] on input "search" at bounding box center [470, 14] width 469 height 31
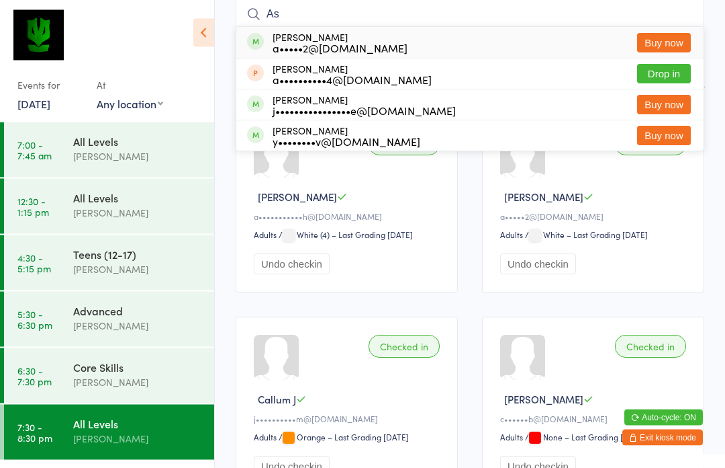
type input "A"
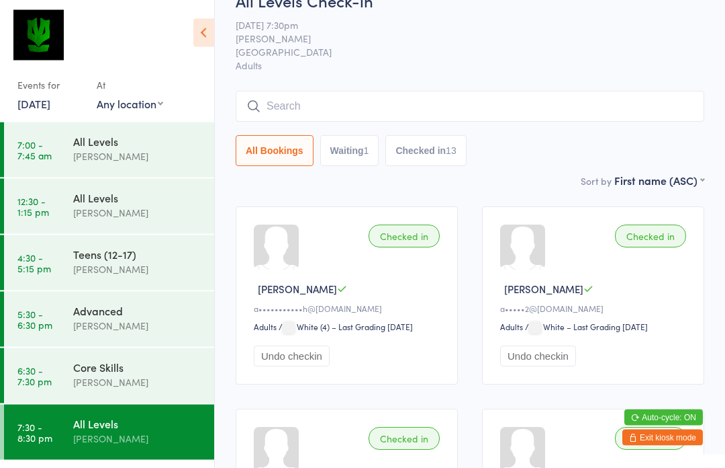
scroll to position [0, 0]
